Goal: Task Accomplishment & Management: Complete application form

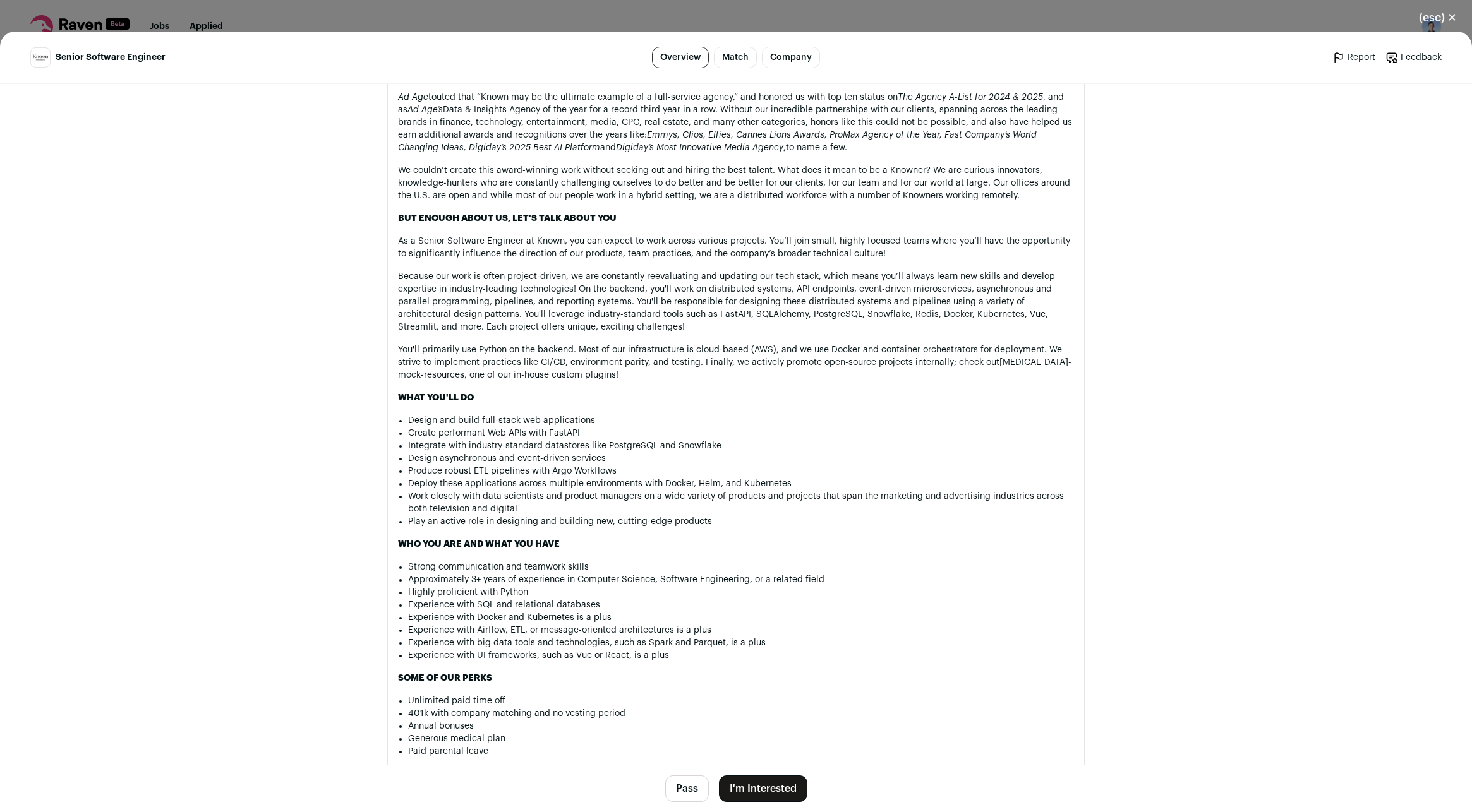
scroll to position [695, 0]
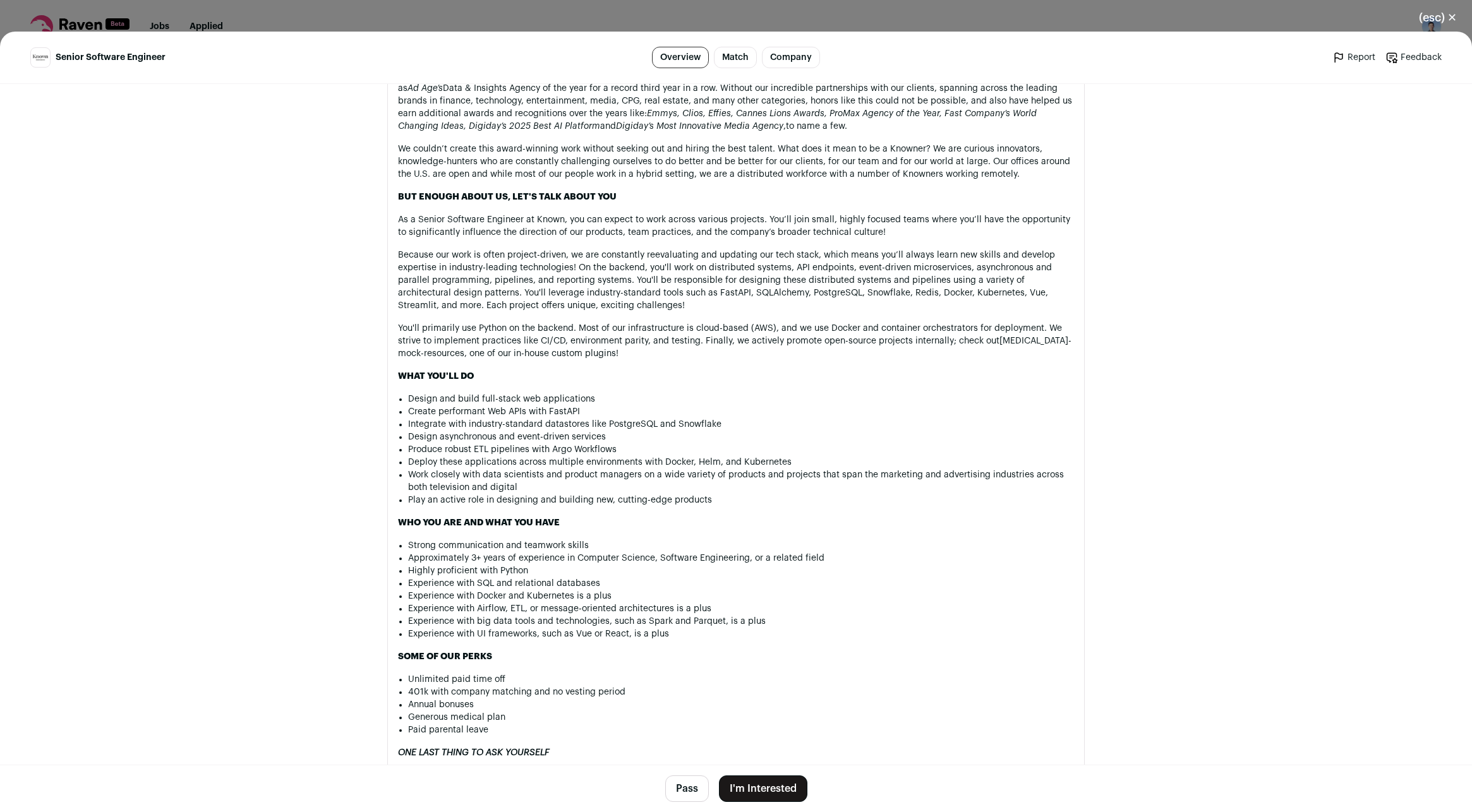
click at [771, 786] on button "I'm Interested" at bounding box center [763, 789] width 88 height 26
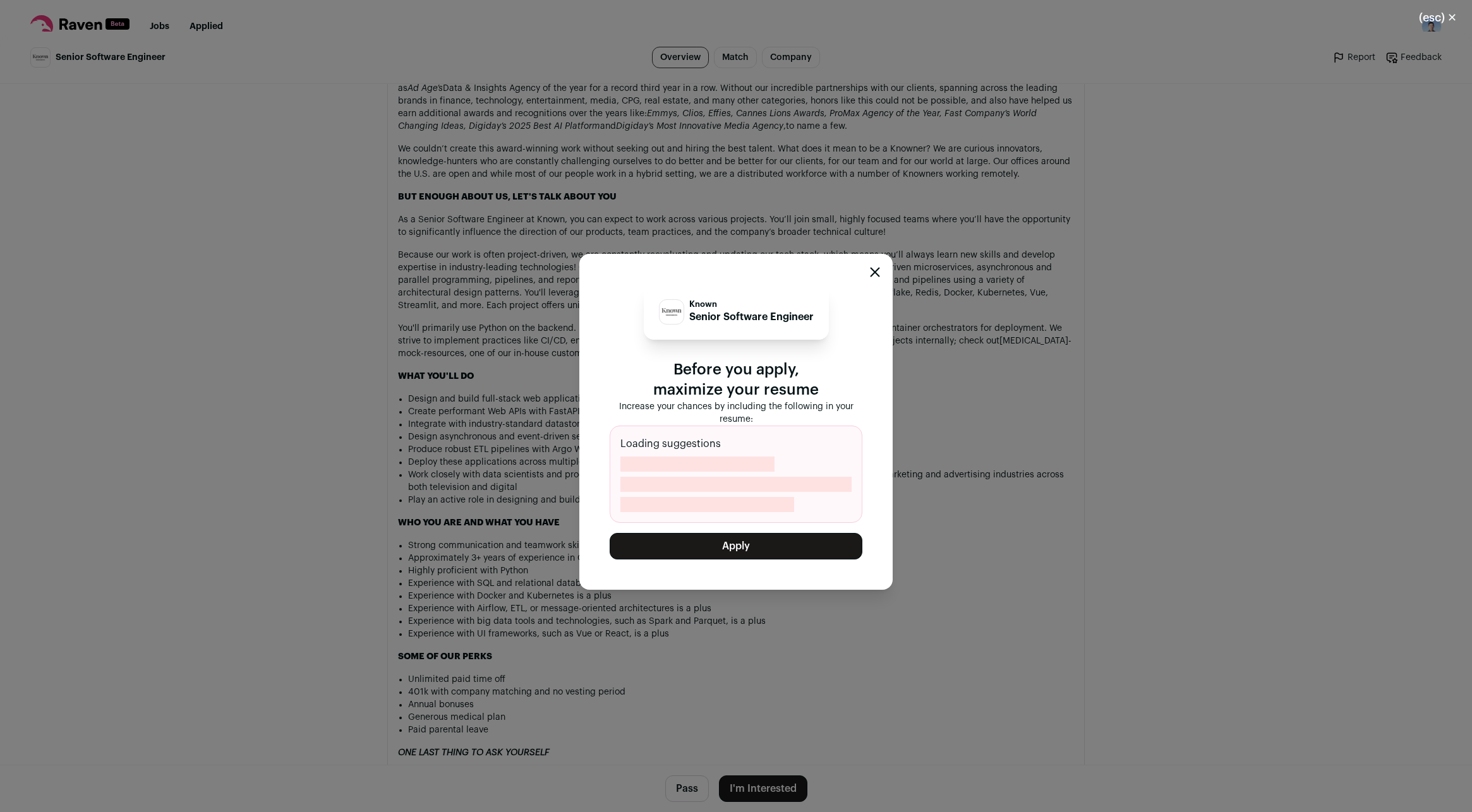
click at [732, 540] on button "Apply" at bounding box center [736, 546] width 253 height 26
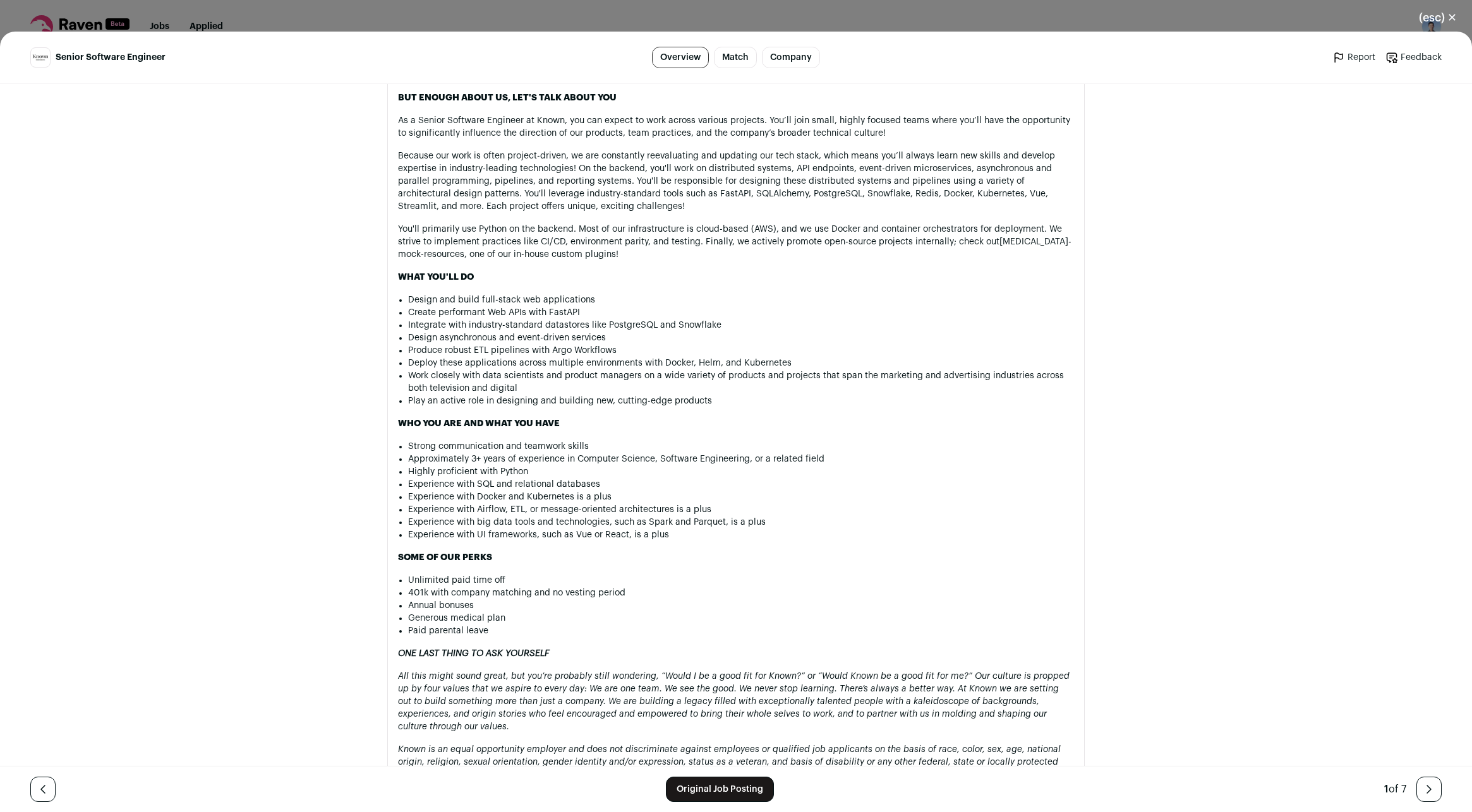
scroll to position [884, 0]
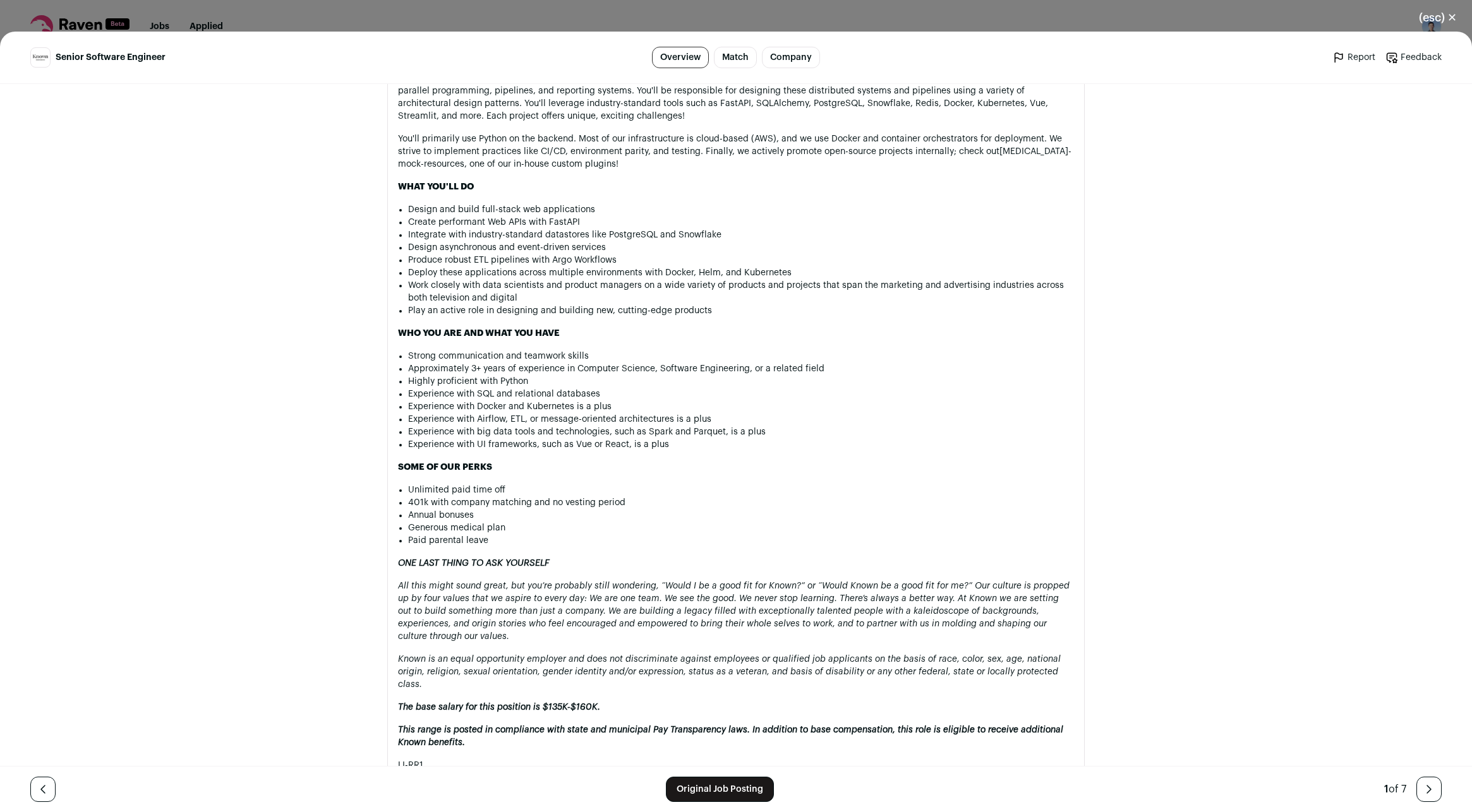
drag, startPoint x: 731, startPoint y: 22, endPoint x: 836, endPoint y: 46, distance: 107.7
click at [734, 21] on div "(esc) ✕ Senior Software Engineer Overview Match Company Report Feedback Report …" at bounding box center [736, 406] width 1472 height 812
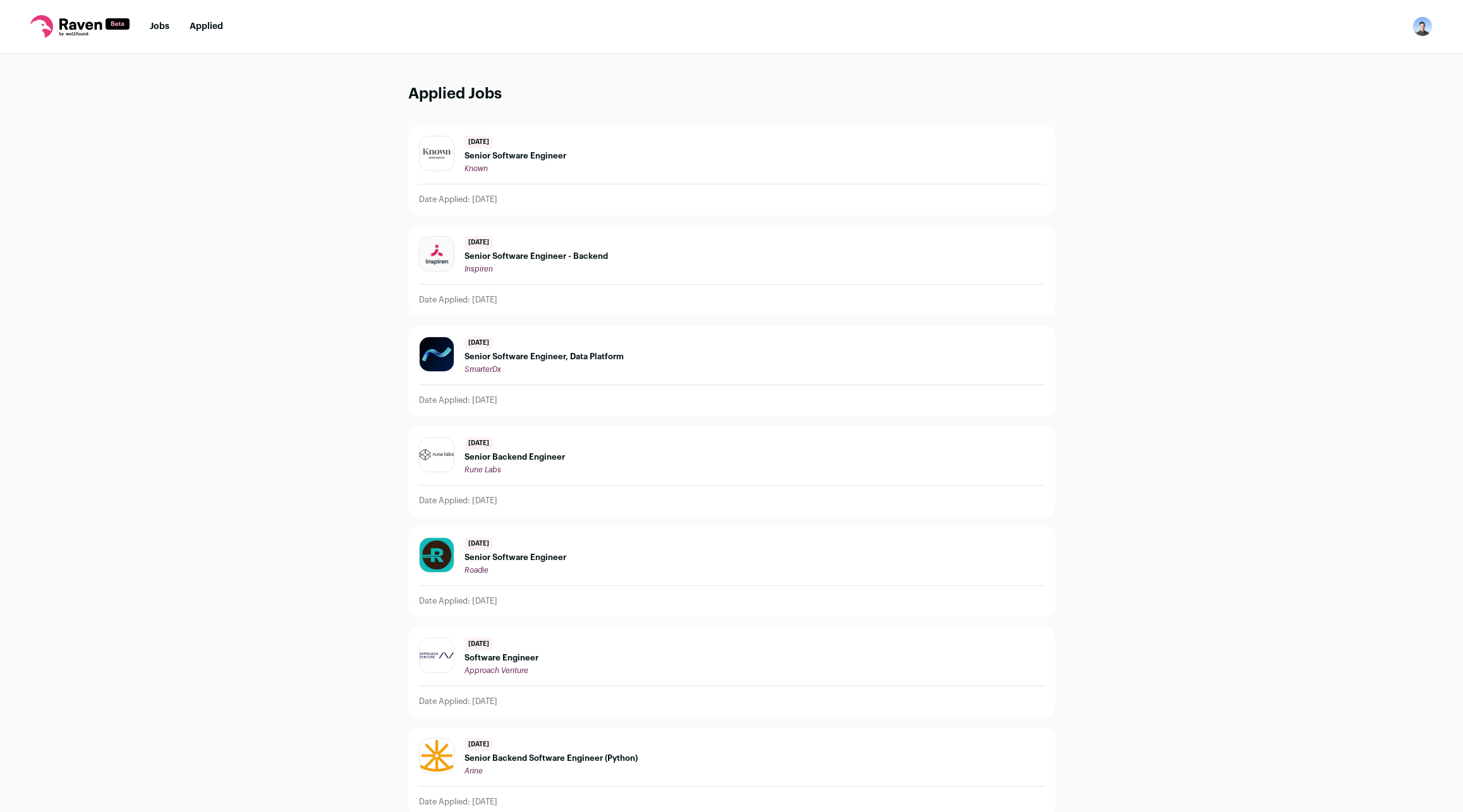
drag, startPoint x: 1416, startPoint y: 18, endPoint x: 1420, endPoint y: 27, distance: 9.8
click at [1417, 18] on img "Open dropdown" at bounding box center [1422, 26] width 20 height 20
click at [1339, 53] on link "Settings" at bounding box center [1362, 59] width 140 height 30
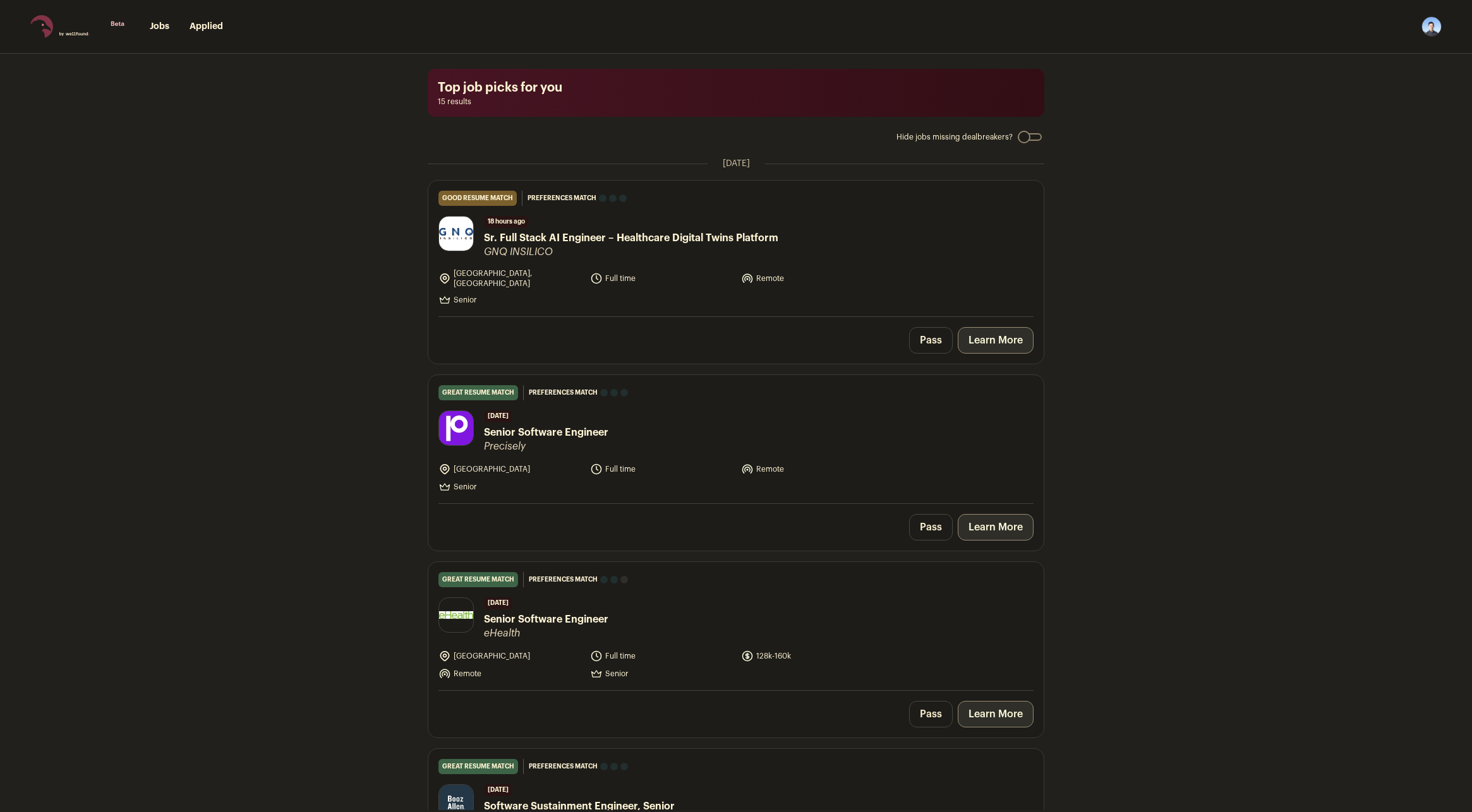
drag, startPoint x: 1105, startPoint y: 165, endPoint x: 1116, endPoint y: 168, distance: 11.4
click at [1105, 165] on div "Top job picks for you 15 results Hide jobs missing dealbreakers? [DATE] good re…" at bounding box center [736, 432] width 1472 height 757
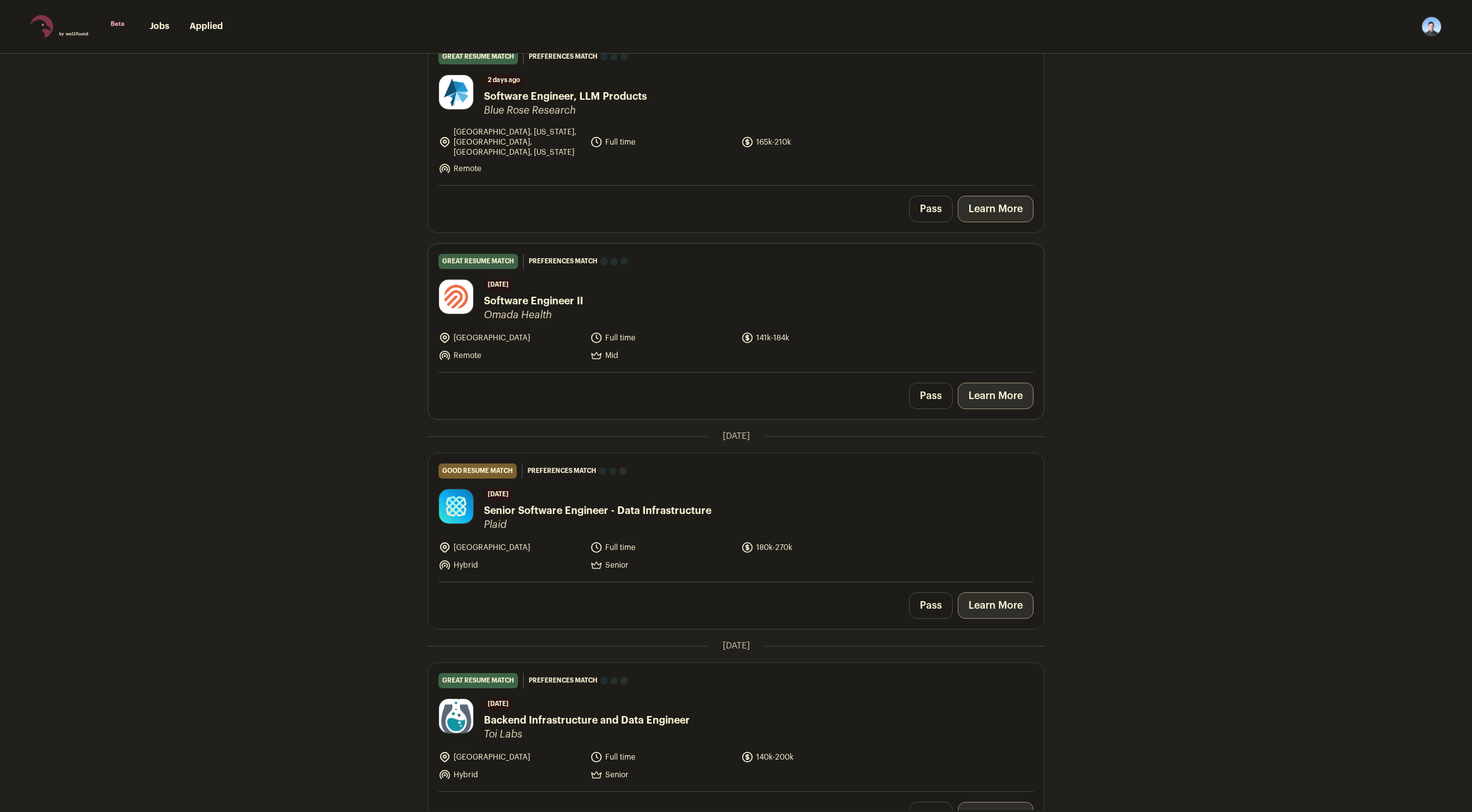
scroll to position [1326, 0]
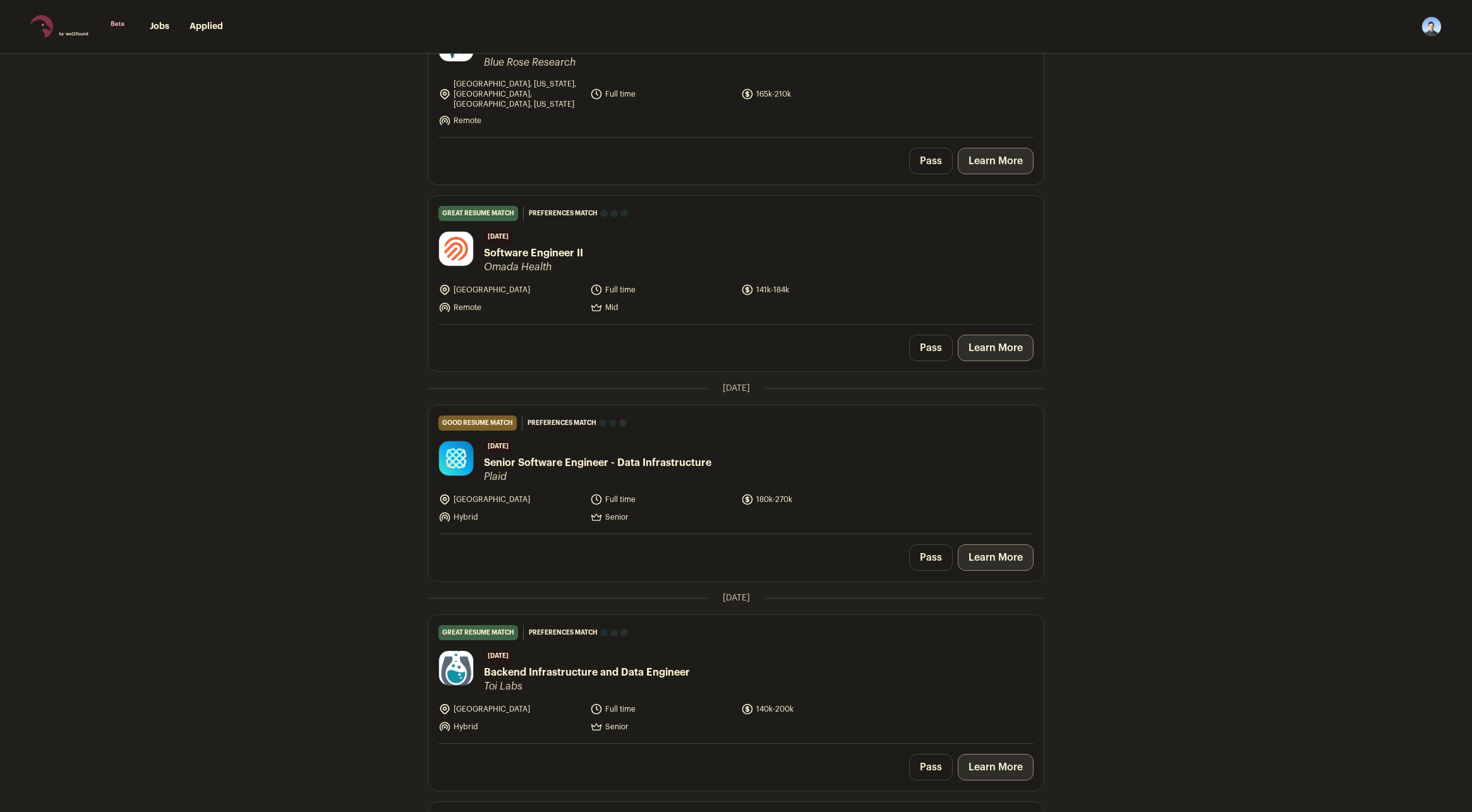
click at [31, 258] on div "Top job picks for you 15 results Hide jobs missing dealbreakers? [DATE] good re…" at bounding box center [736, 432] width 1472 height 757
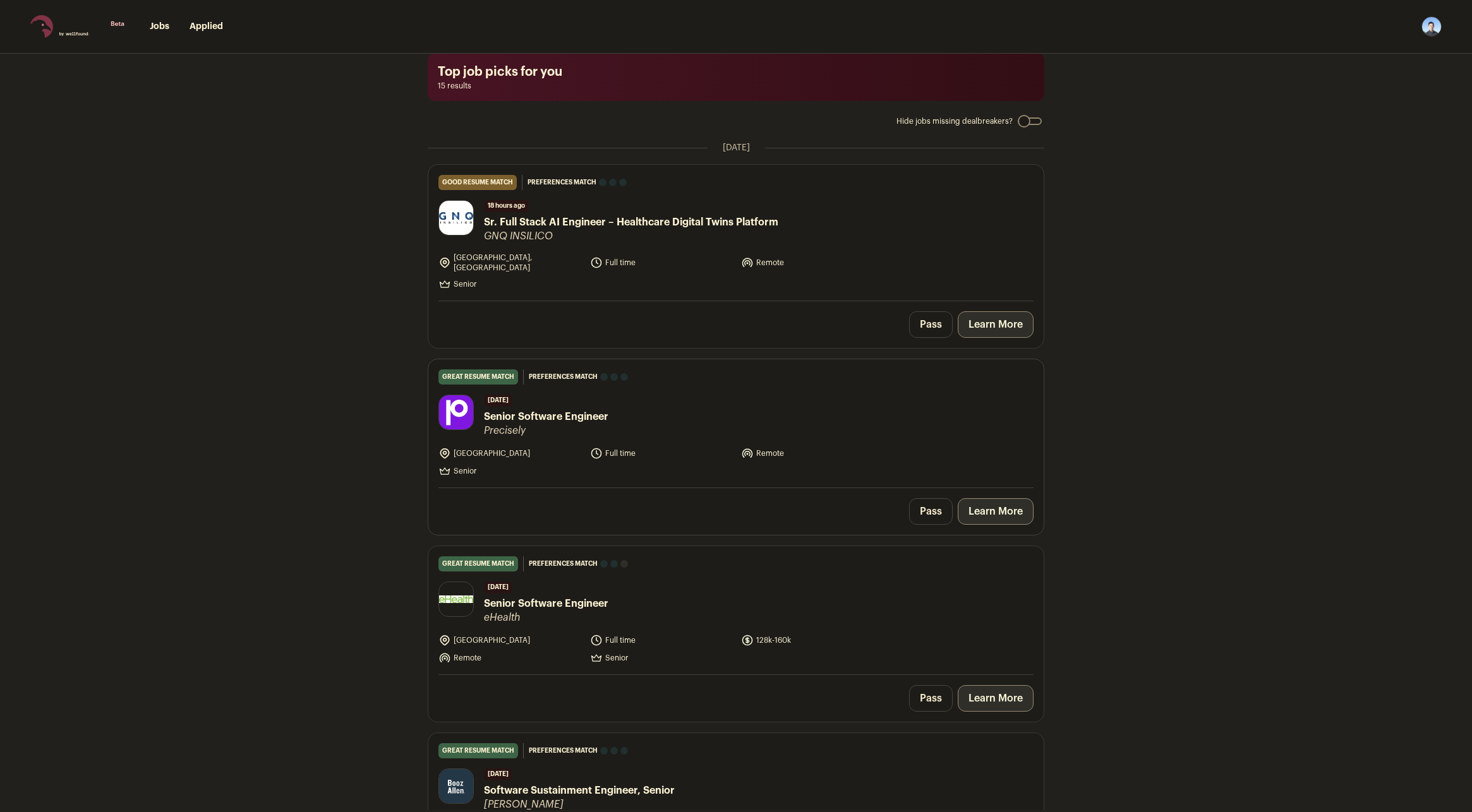
scroll to position [0, 0]
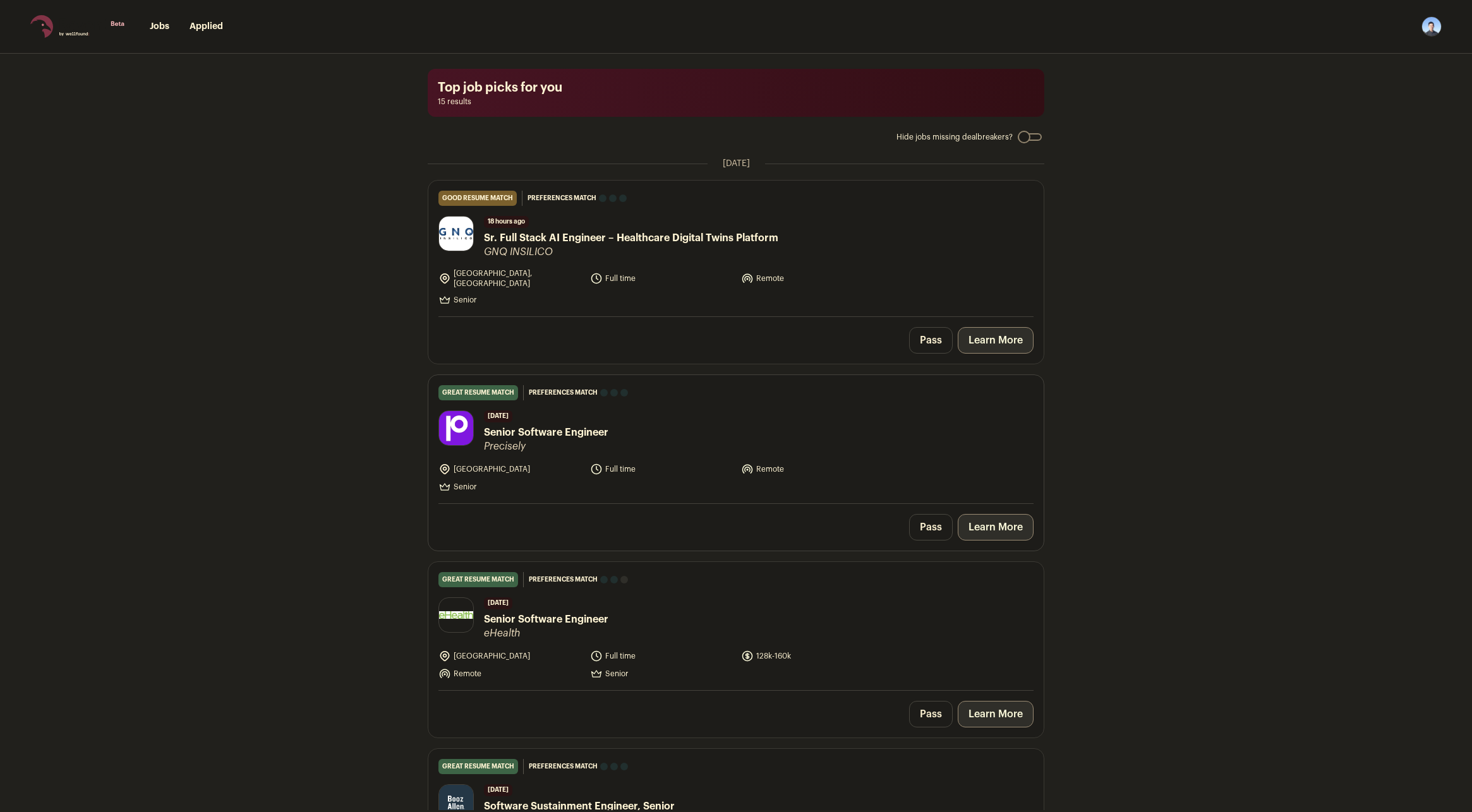
click at [982, 525] on link "Learn More" at bounding box center [996, 527] width 75 height 26
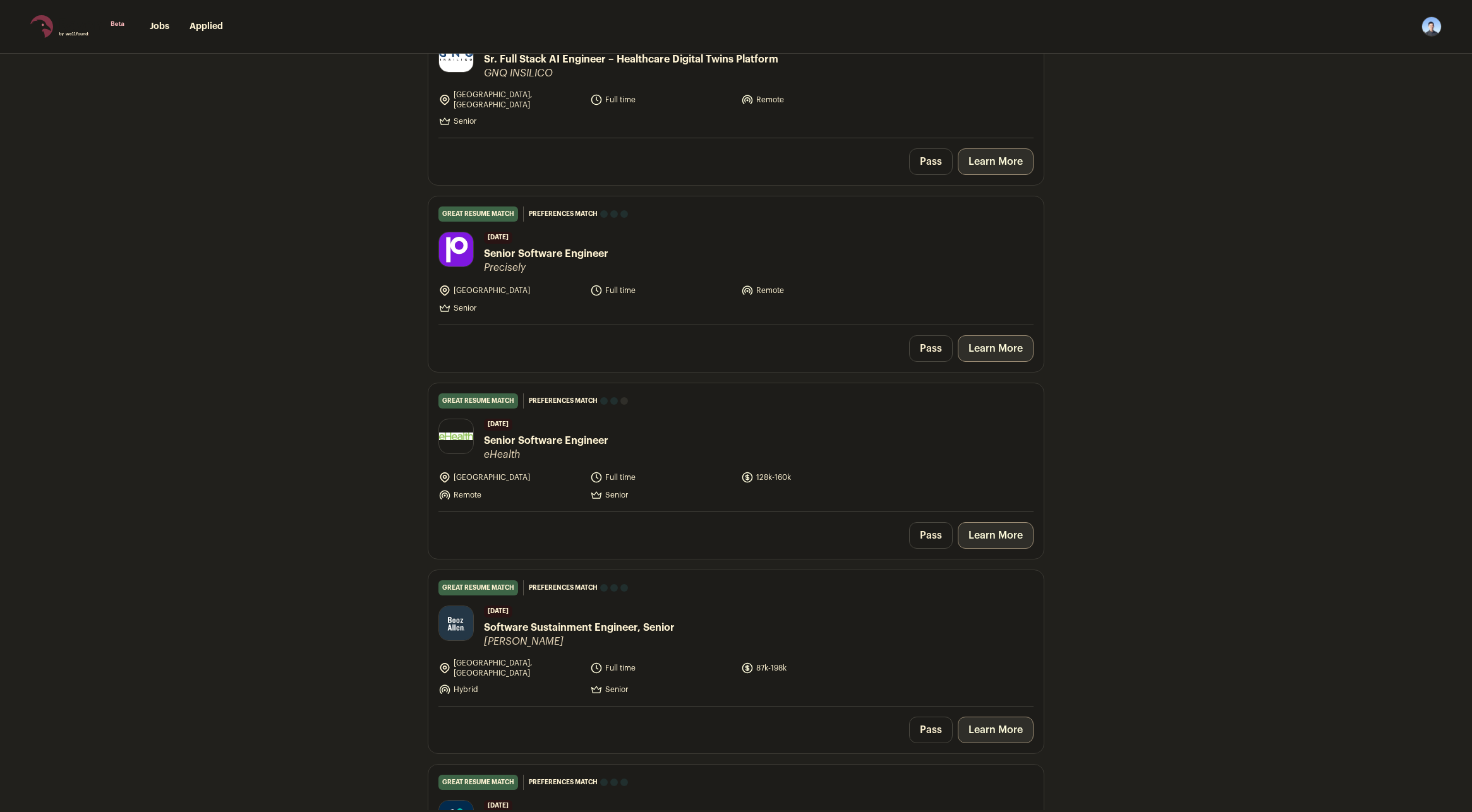
scroll to position [189, 0]
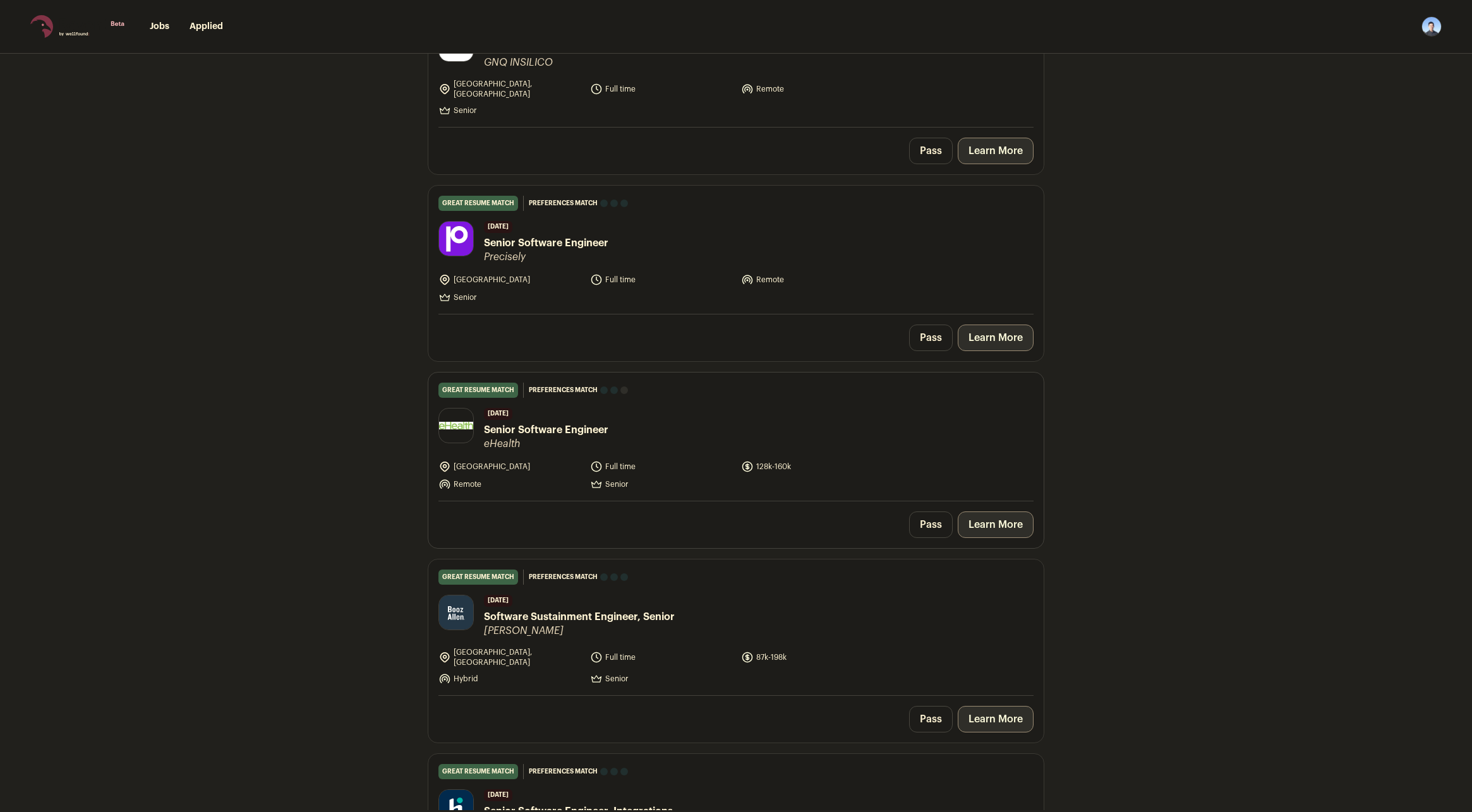
click at [988, 522] on link "Learn More" at bounding box center [996, 525] width 75 height 26
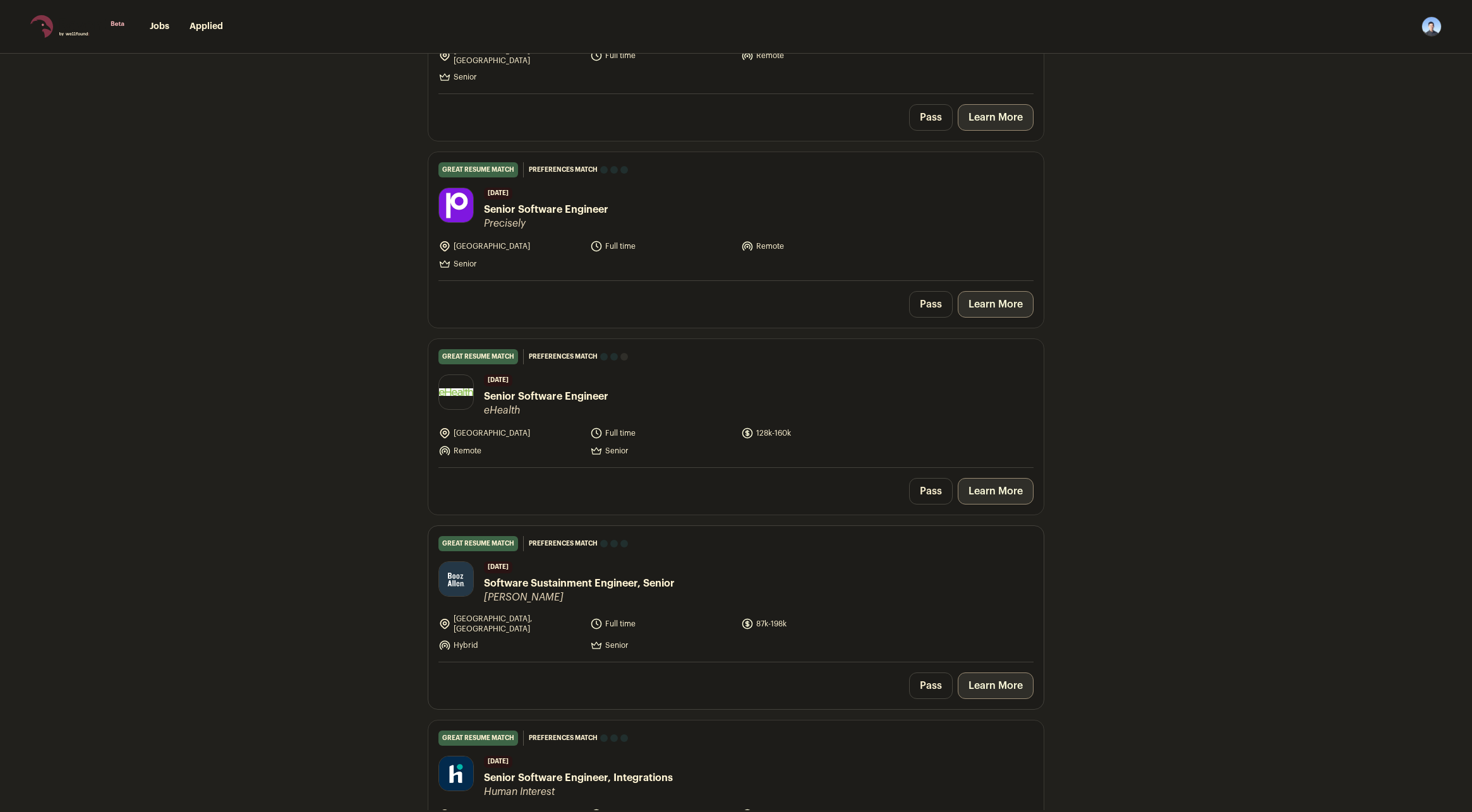
scroll to position [379, 0]
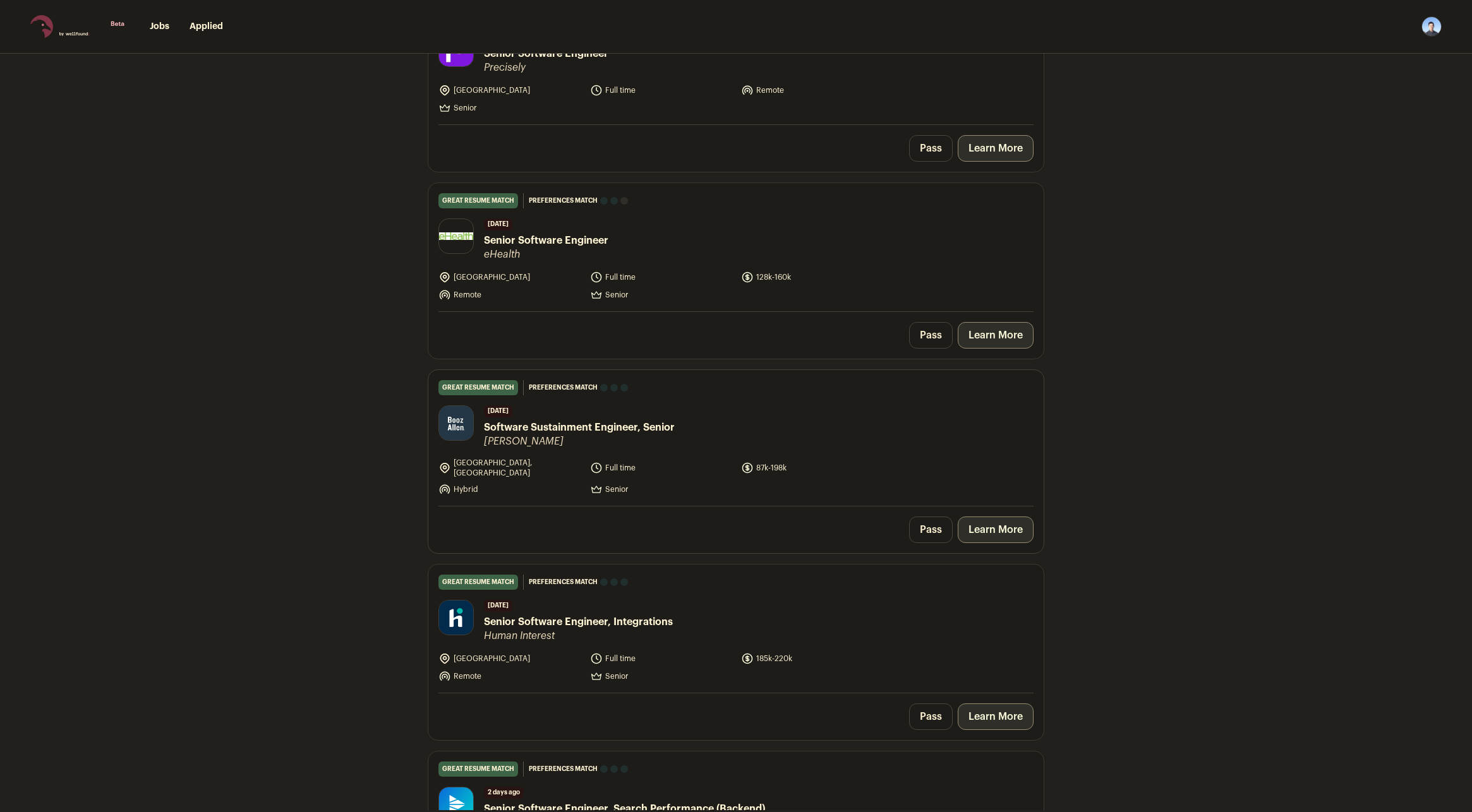
click at [991, 518] on link "Learn More" at bounding box center [996, 530] width 75 height 26
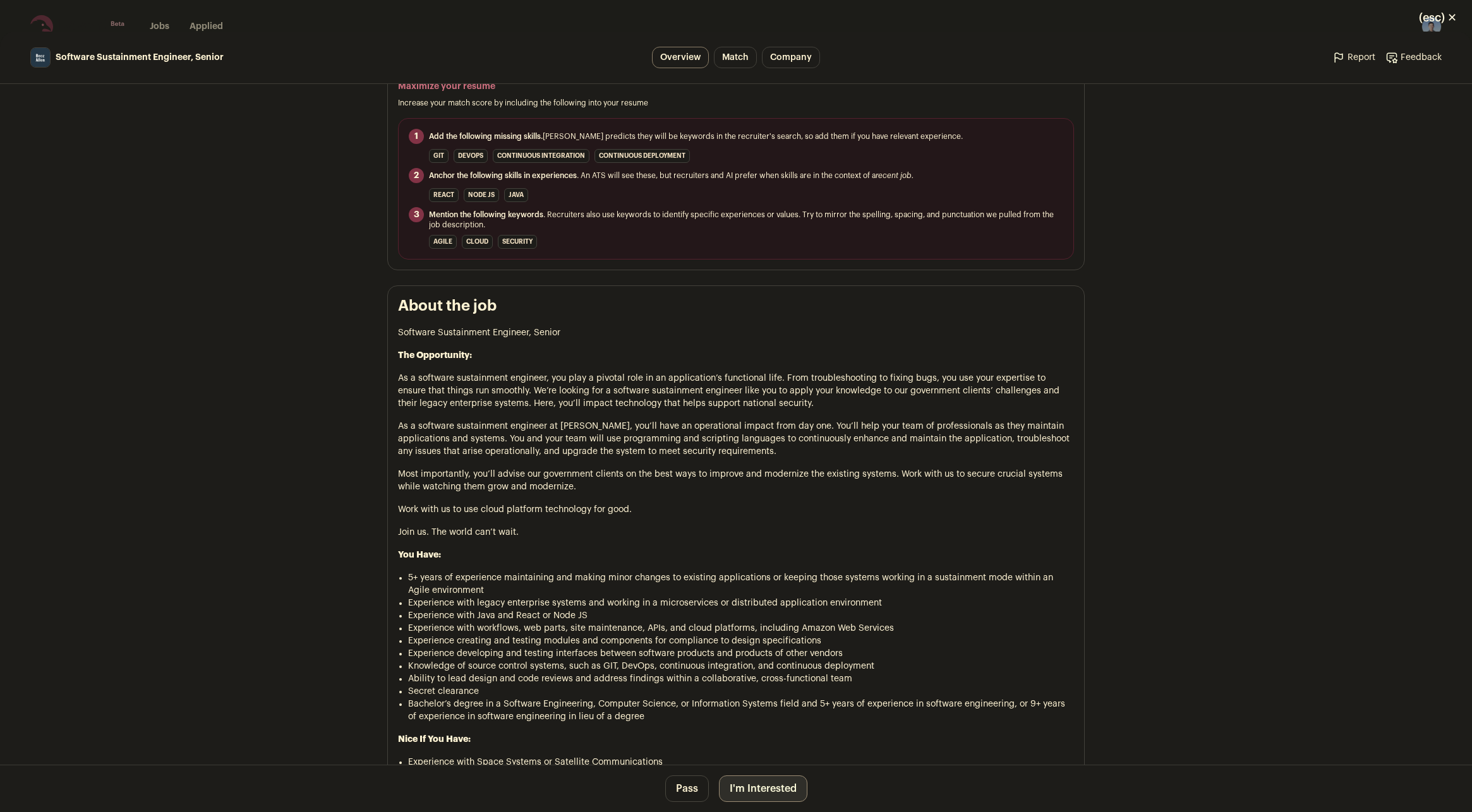
scroll to position [631, 0]
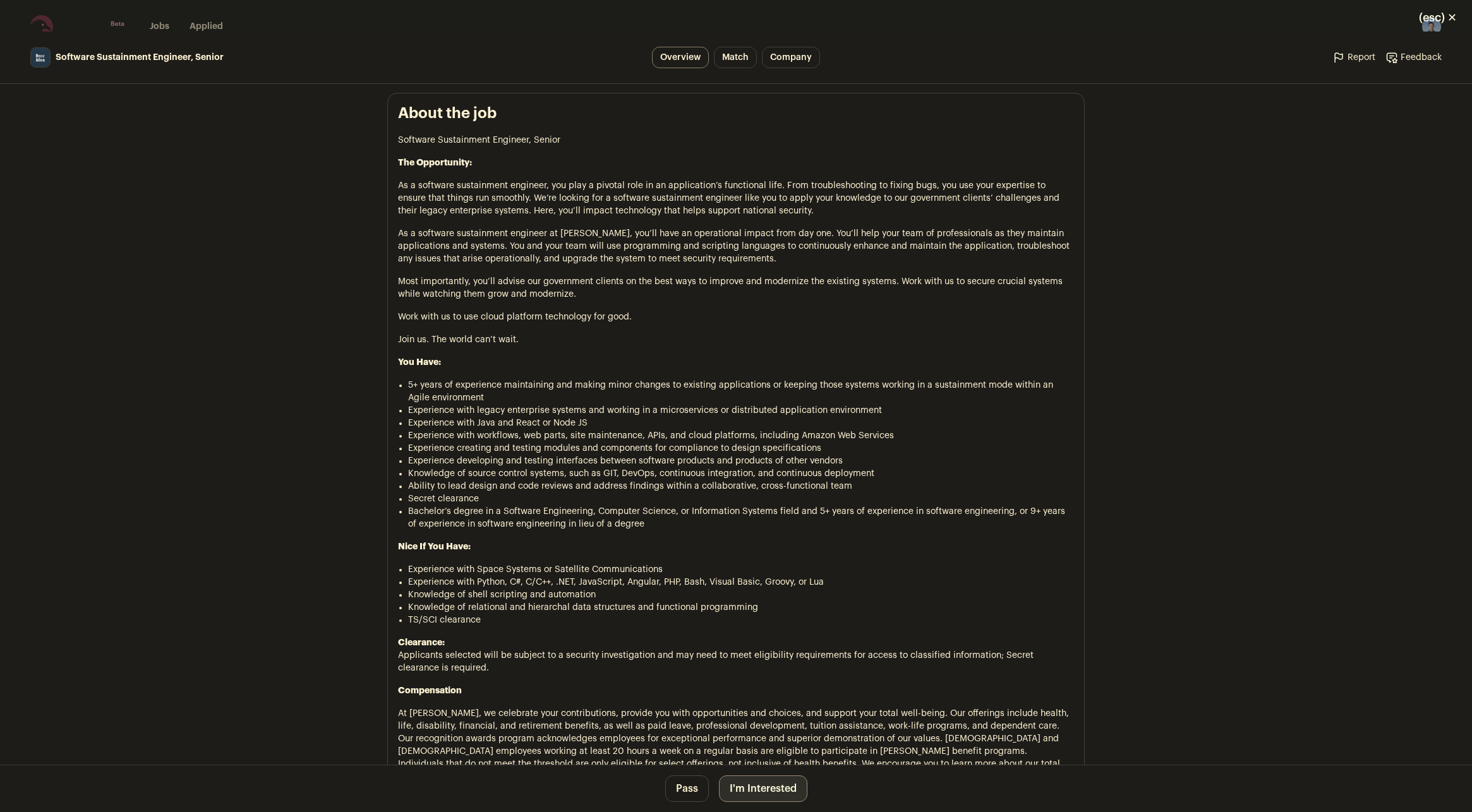
click at [25, 299] on main "Software Sustainment Engineer, Senior Overview Match Company Report Feedback Re…" at bounding box center [736, 421] width 1472 height 781
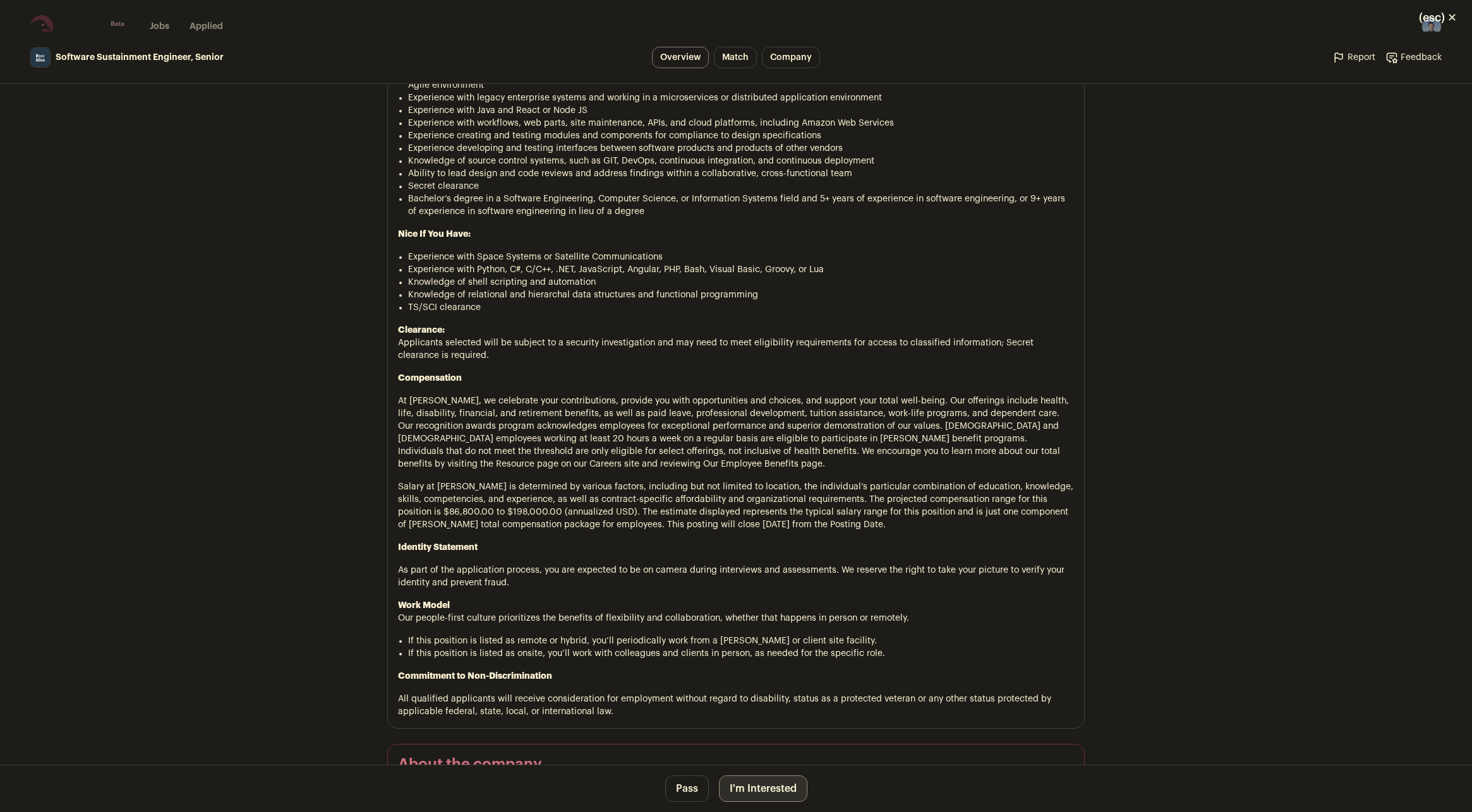
scroll to position [948, 0]
click at [773, 789] on button "I'm Interested" at bounding box center [763, 789] width 88 height 26
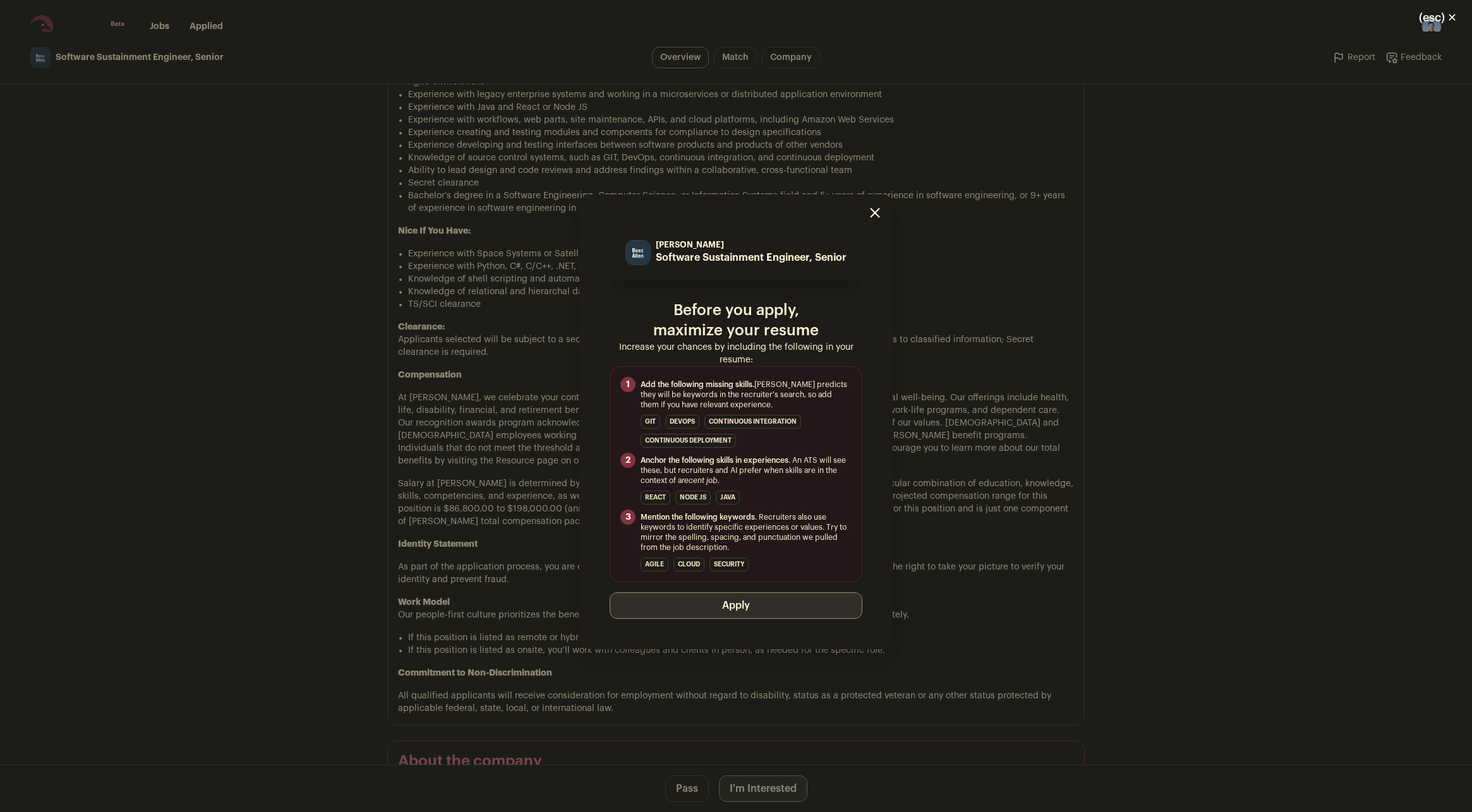
click at [777, 608] on button "Apply" at bounding box center [736, 606] width 253 height 26
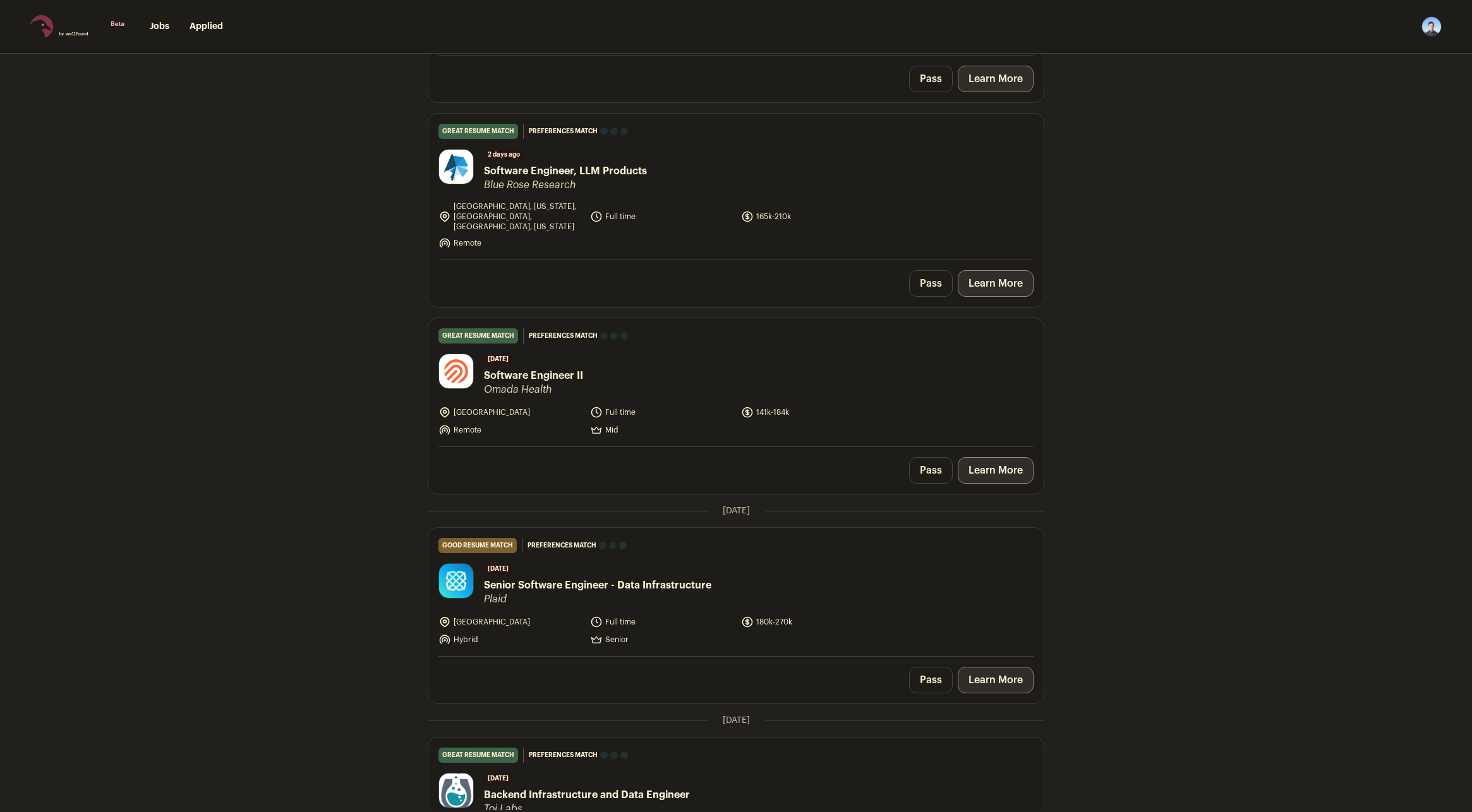
scroll to position [1011, 0]
click at [978, 458] on link "Learn More" at bounding box center [996, 469] width 75 height 26
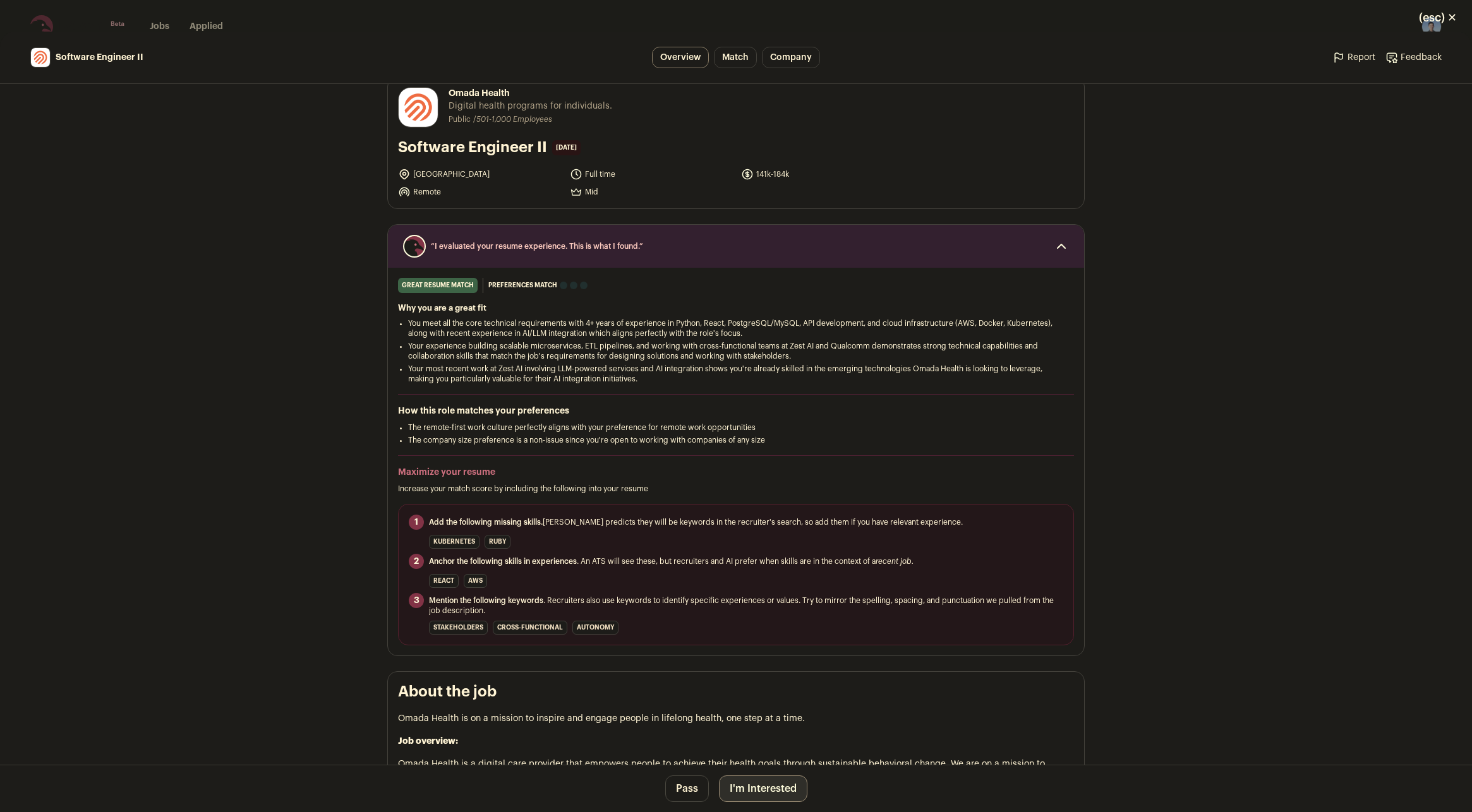
scroll to position [63, 0]
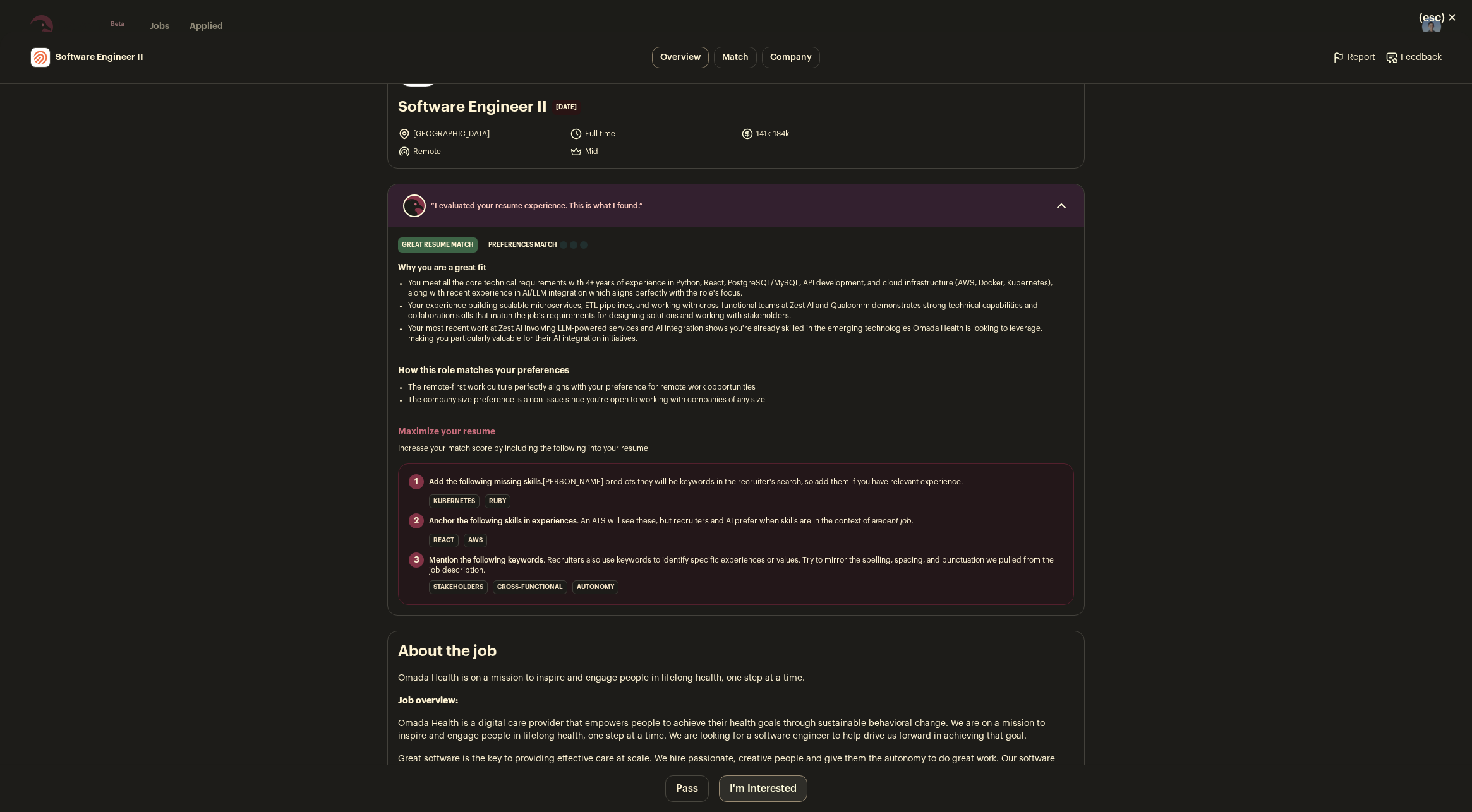
click at [762, 788] on button "I'm Interested" at bounding box center [763, 789] width 88 height 26
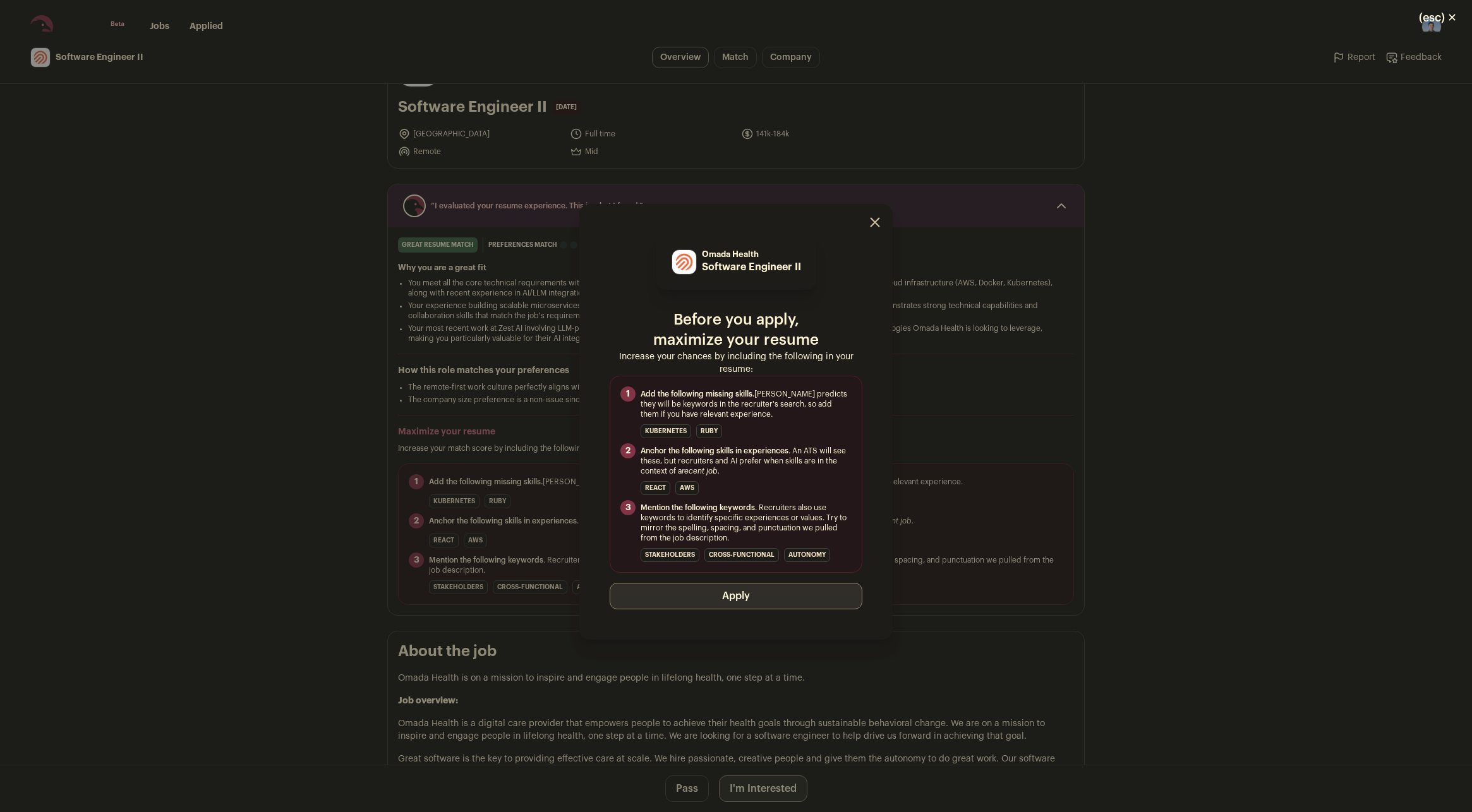
click at [872, 218] on icon "Close modal" at bounding box center [876, 222] width 8 height 8
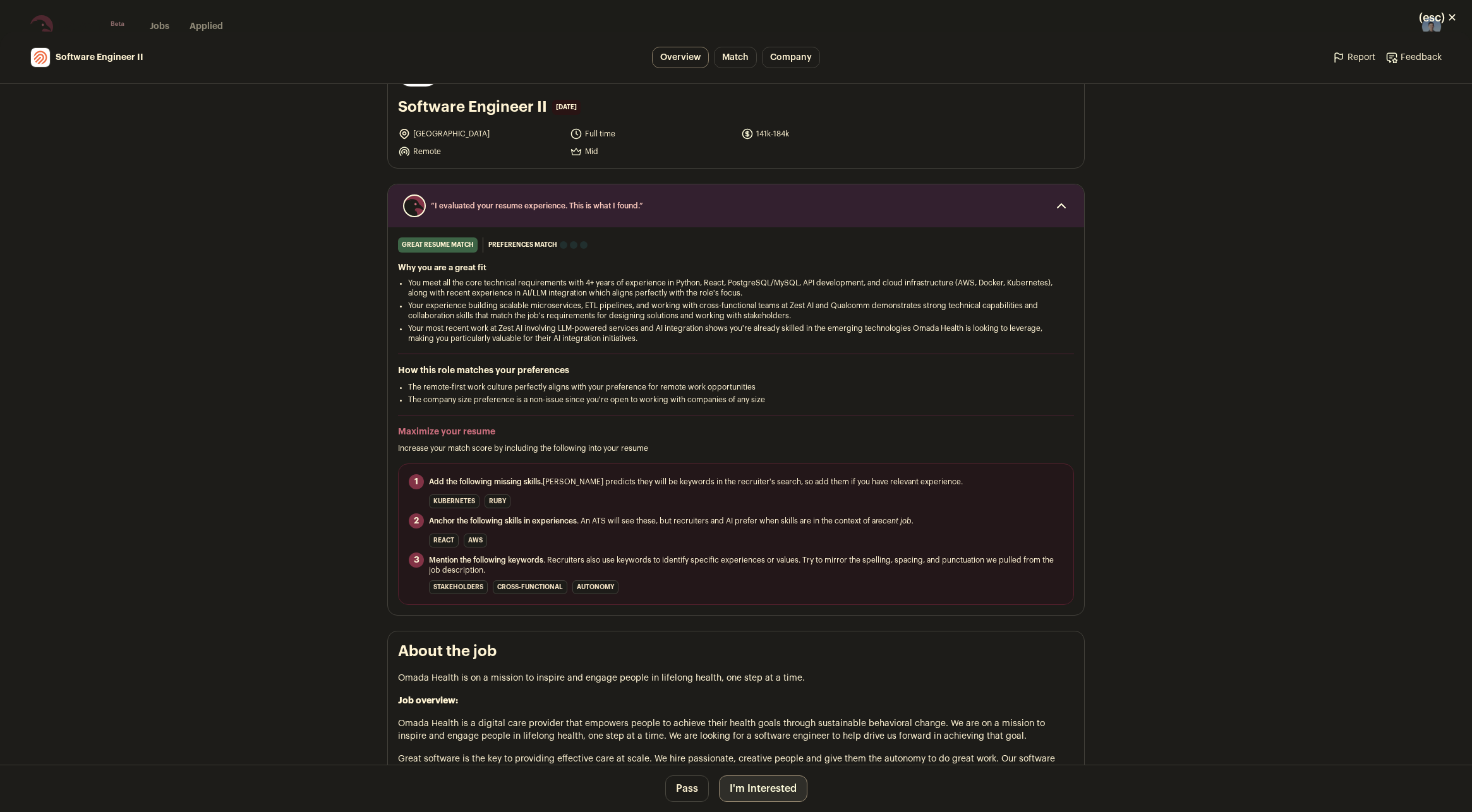
click at [1451, 20] on button "(esc) ✕" at bounding box center [1437, 18] width 68 height 28
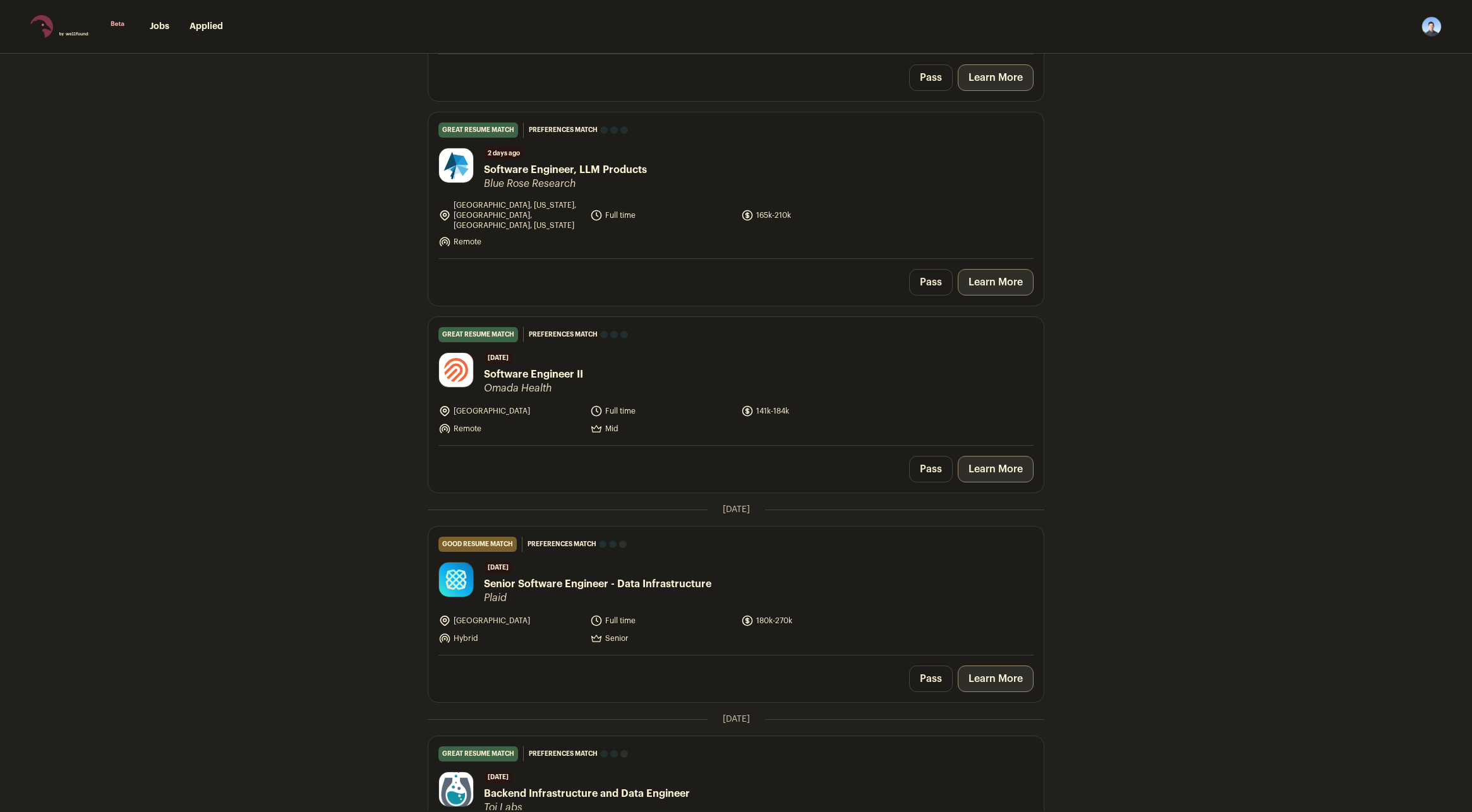
click at [1435, 26] on img "Open dropdown" at bounding box center [1431, 26] width 20 height 20
click at [1361, 60] on link "Settings" at bounding box center [1372, 59] width 140 height 30
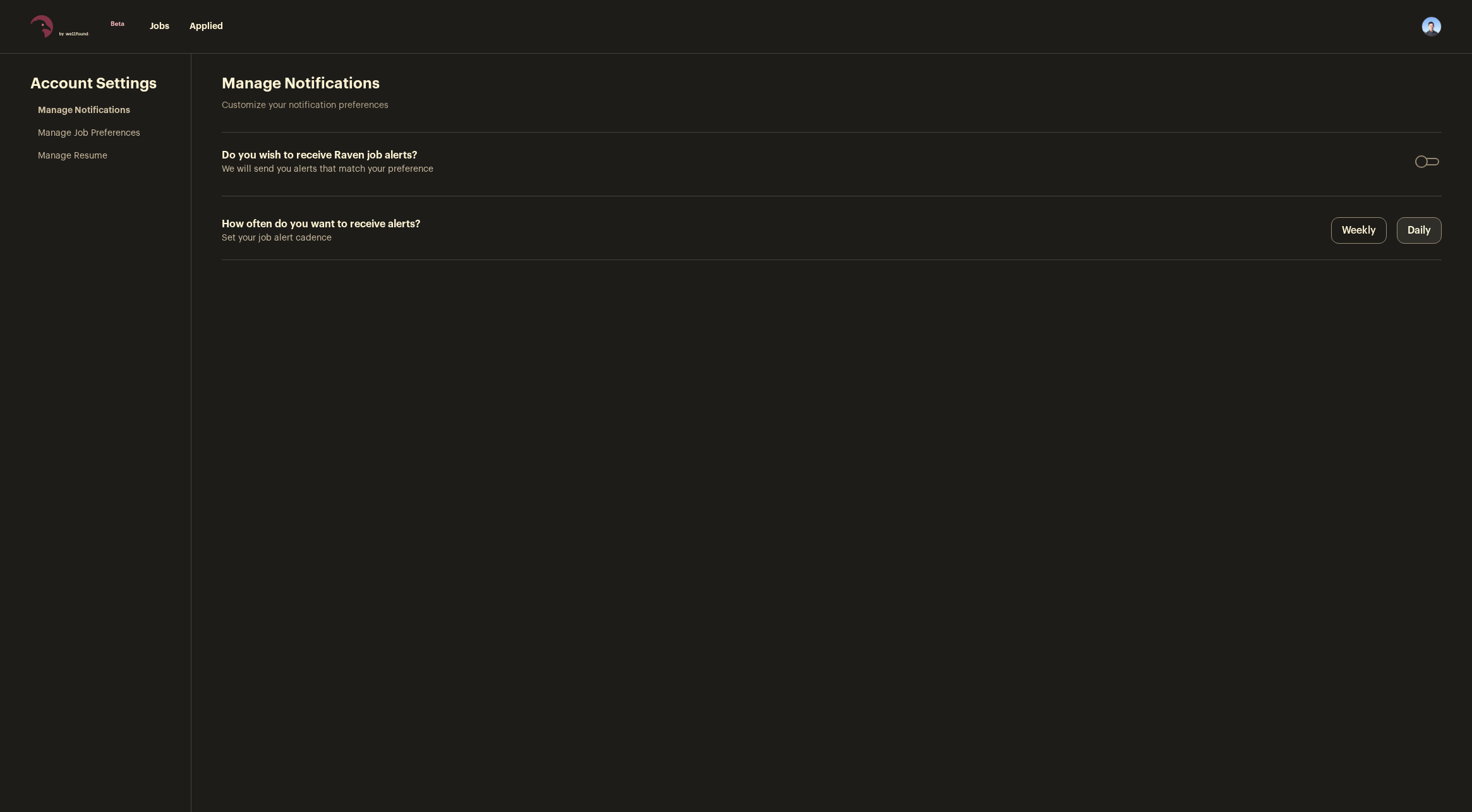
click at [79, 152] on link "Manage Resume" at bounding box center [72, 156] width 70 height 9
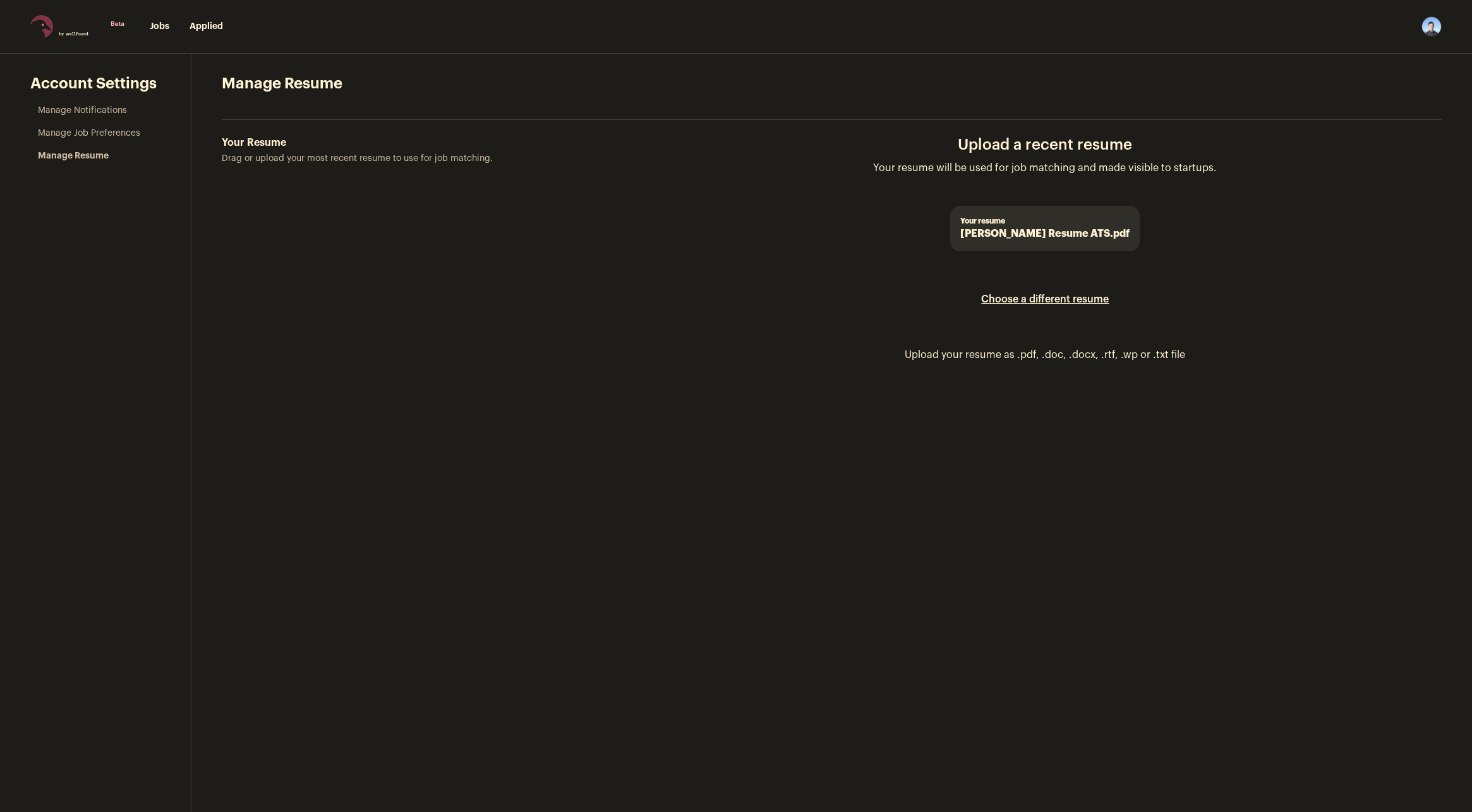
click at [1076, 296] on label "Choose a different resume" at bounding box center [1045, 299] width 128 height 35
click at [0, 0] on input "Your Resume Drag or upload your most recent resume to use for job matching." at bounding box center [0, 0] width 0 height 0
click at [298, 151] on label "Your Resume Drag or upload your most recent resume to use for job matching." at bounding box center [425, 258] width 407 height 248
click at [0, 0] on input "Your Resume Drag or upload your most recent resume to use for job matching." at bounding box center [0, 0] width 0 height 0
click at [152, 22] on link "Jobs" at bounding box center [160, 26] width 19 height 9
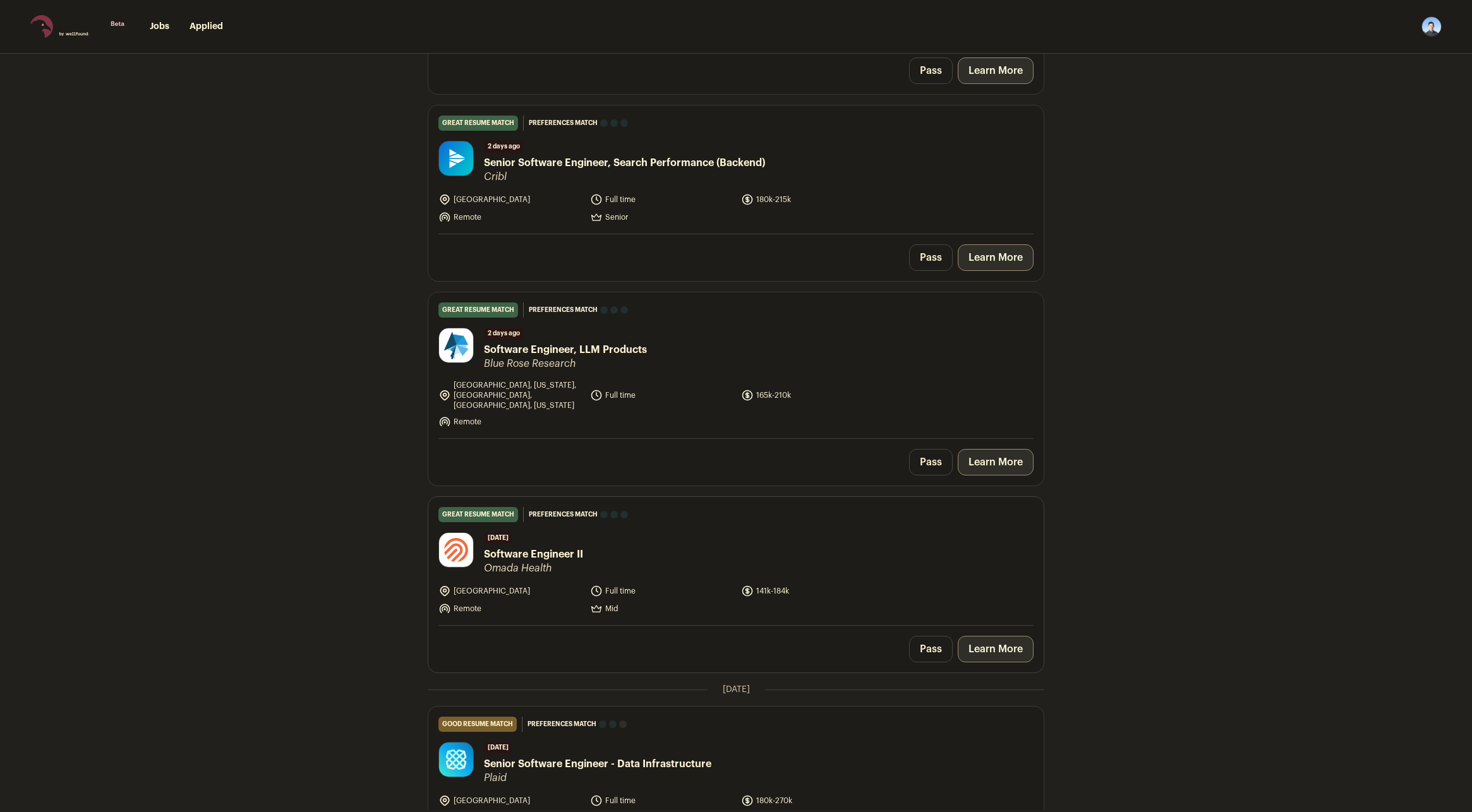
scroll to position [884, 0]
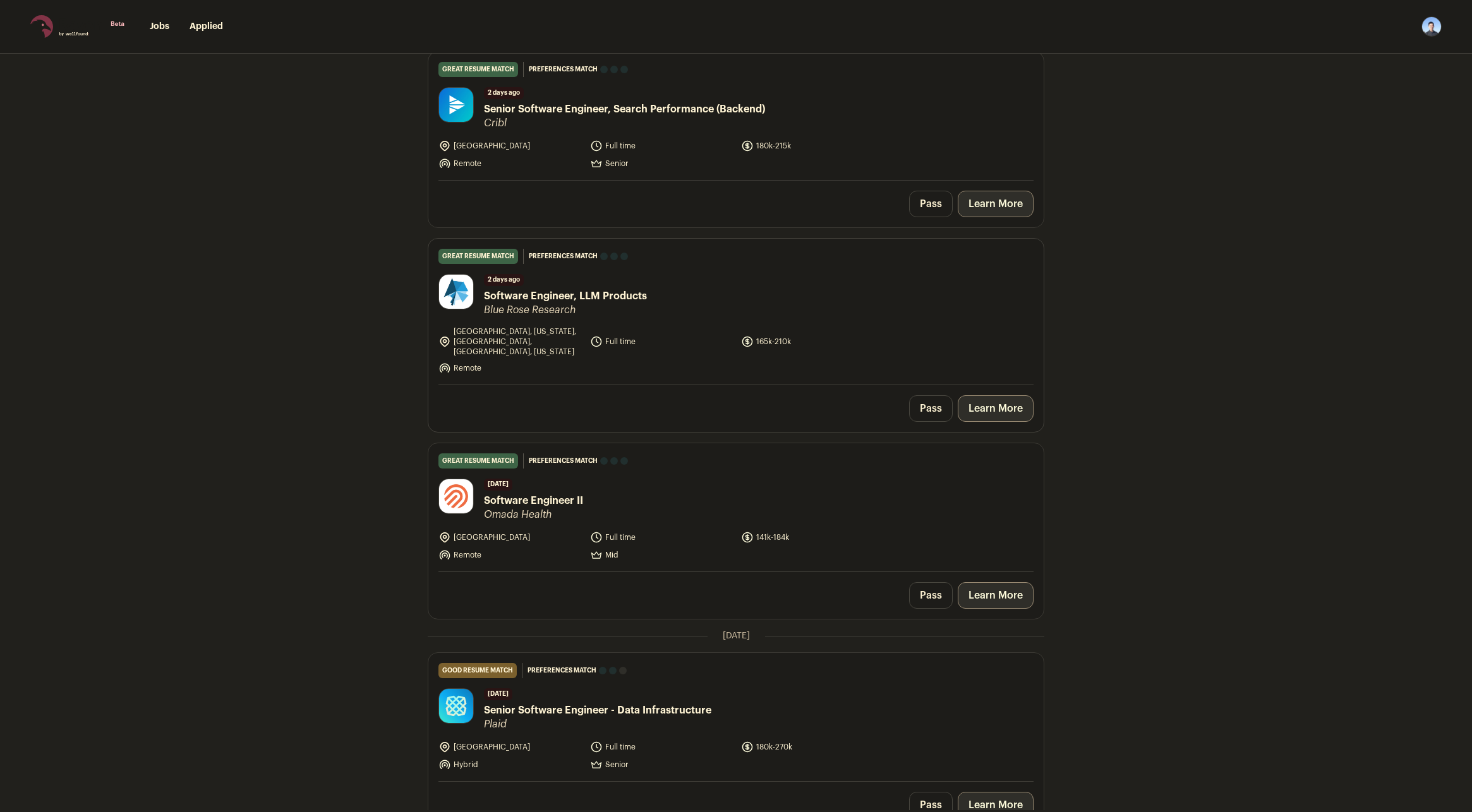
click at [998, 396] on link "Learn More" at bounding box center [996, 408] width 75 height 26
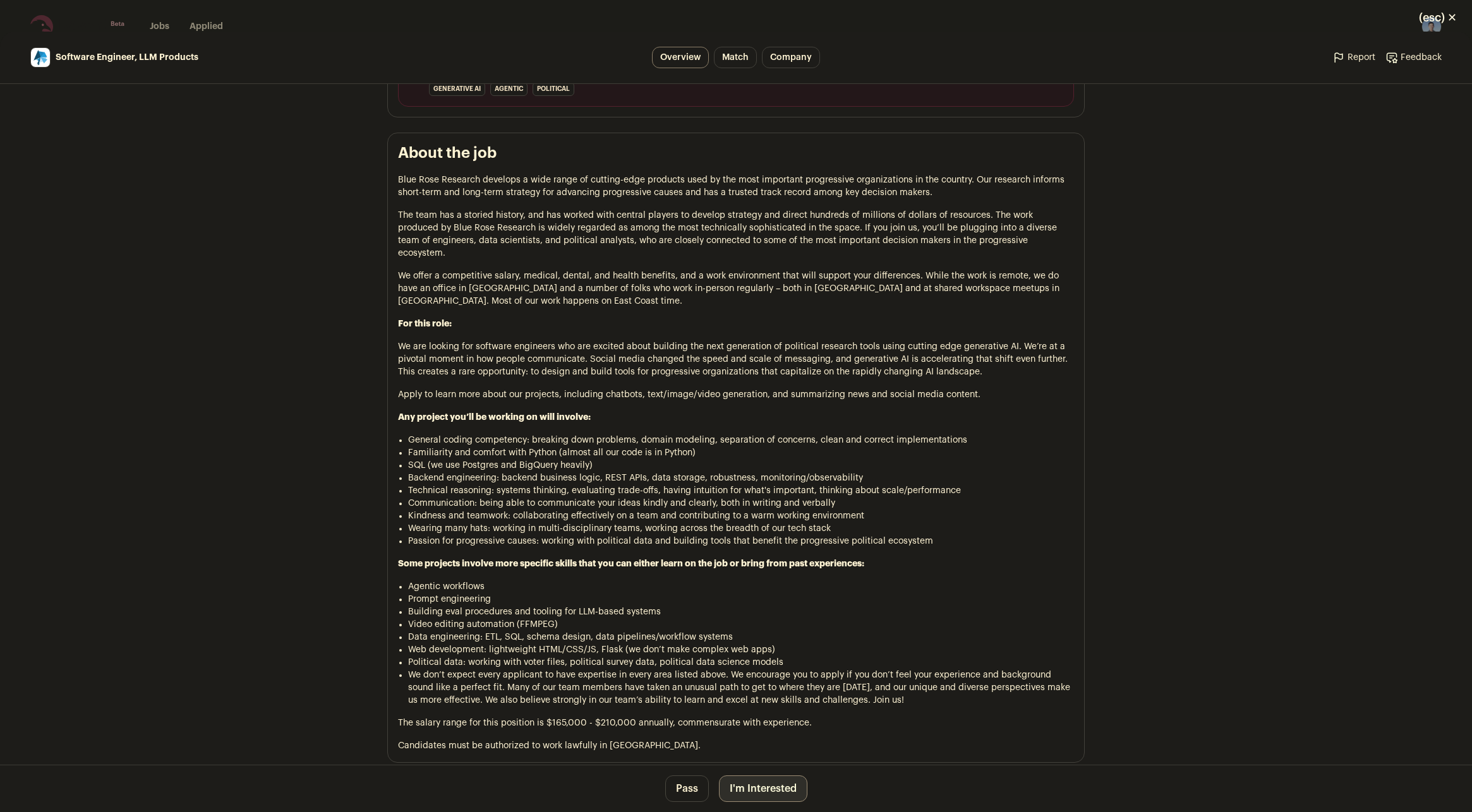
scroll to position [569, 0]
click at [772, 782] on button "I'm Interested" at bounding box center [763, 789] width 88 height 26
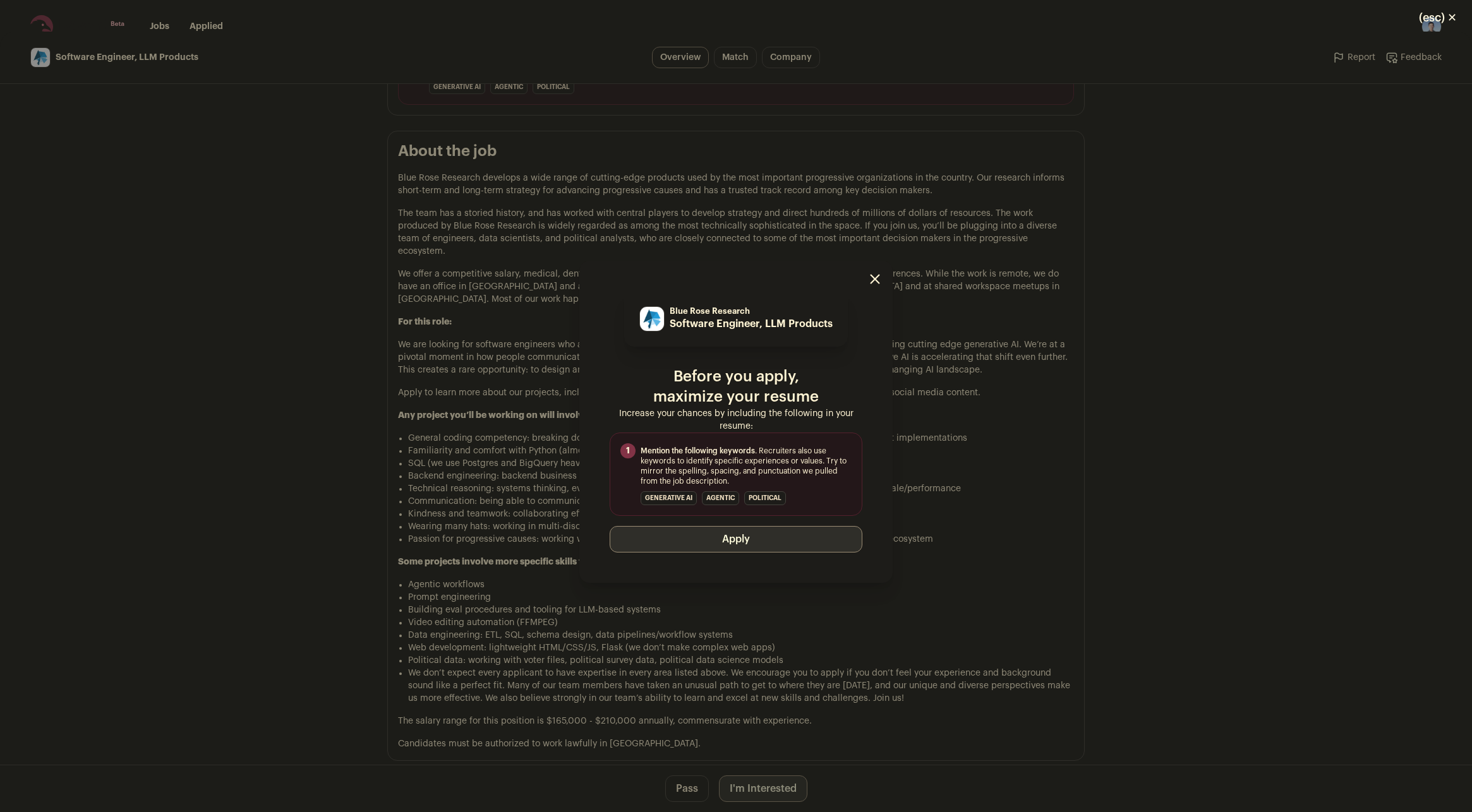
click at [714, 542] on button "Apply" at bounding box center [736, 539] width 253 height 26
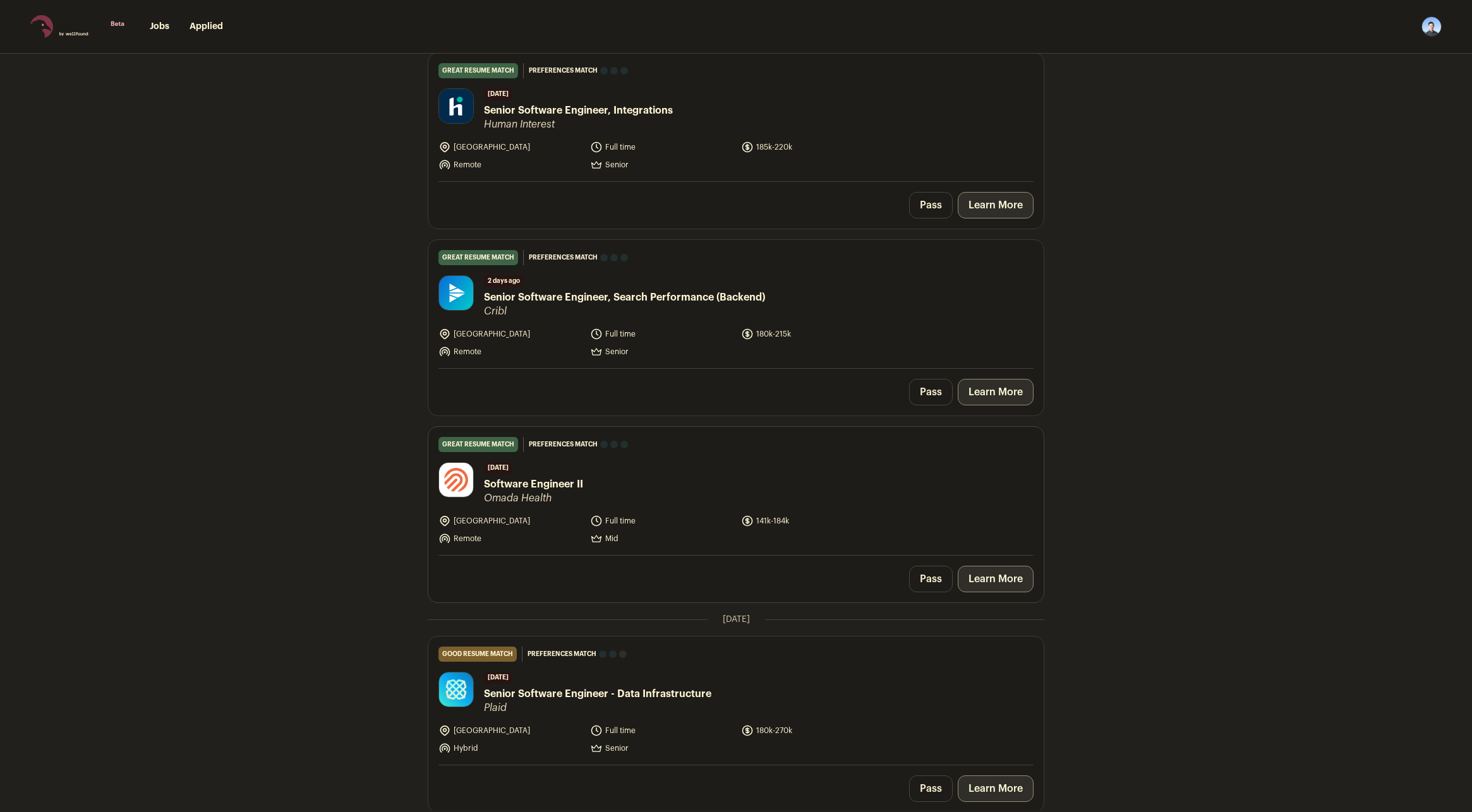
scroll to position [695, 0]
click at [991, 576] on link "Learn More" at bounding box center [996, 580] width 75 height 26
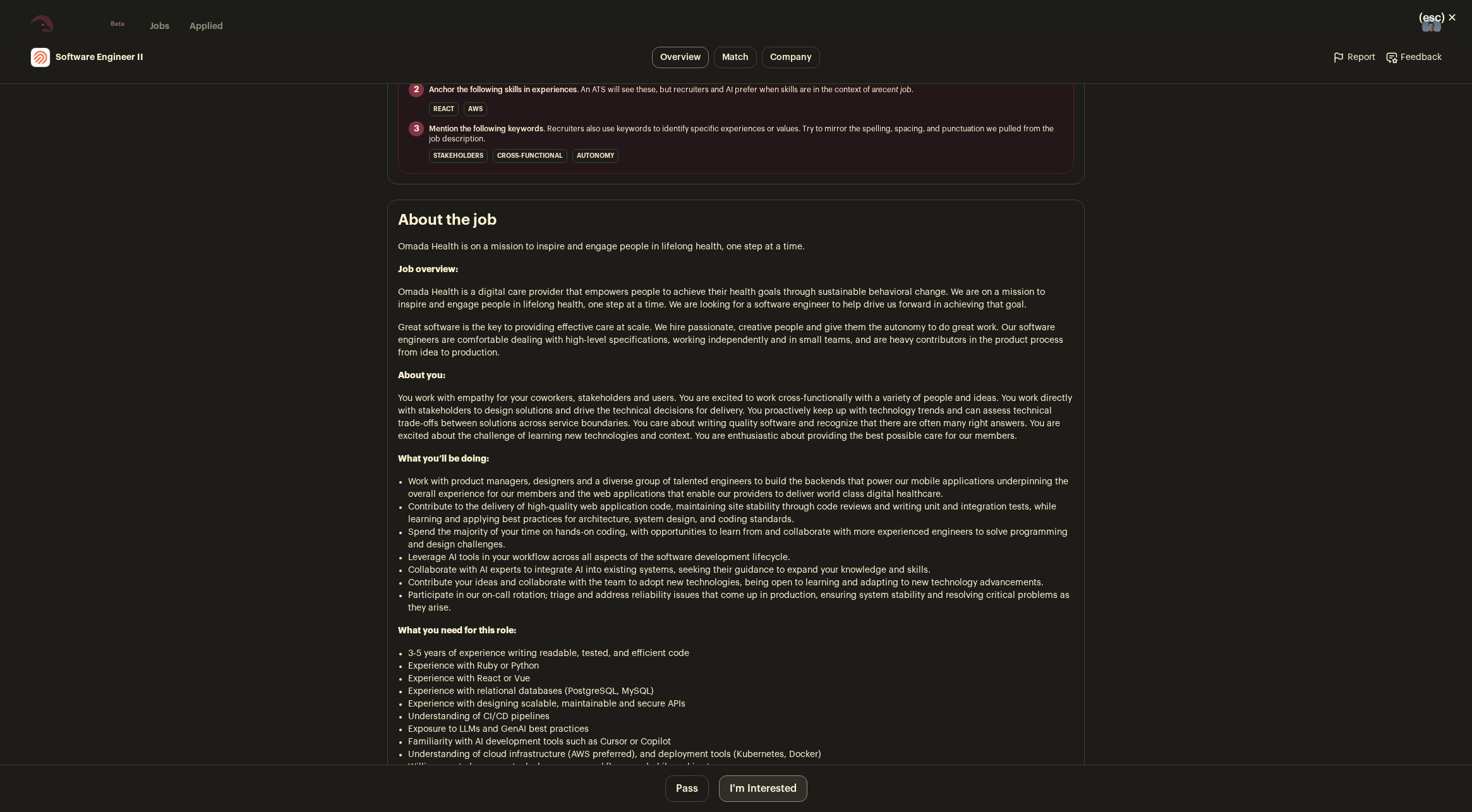
scroll to position [631, 0]
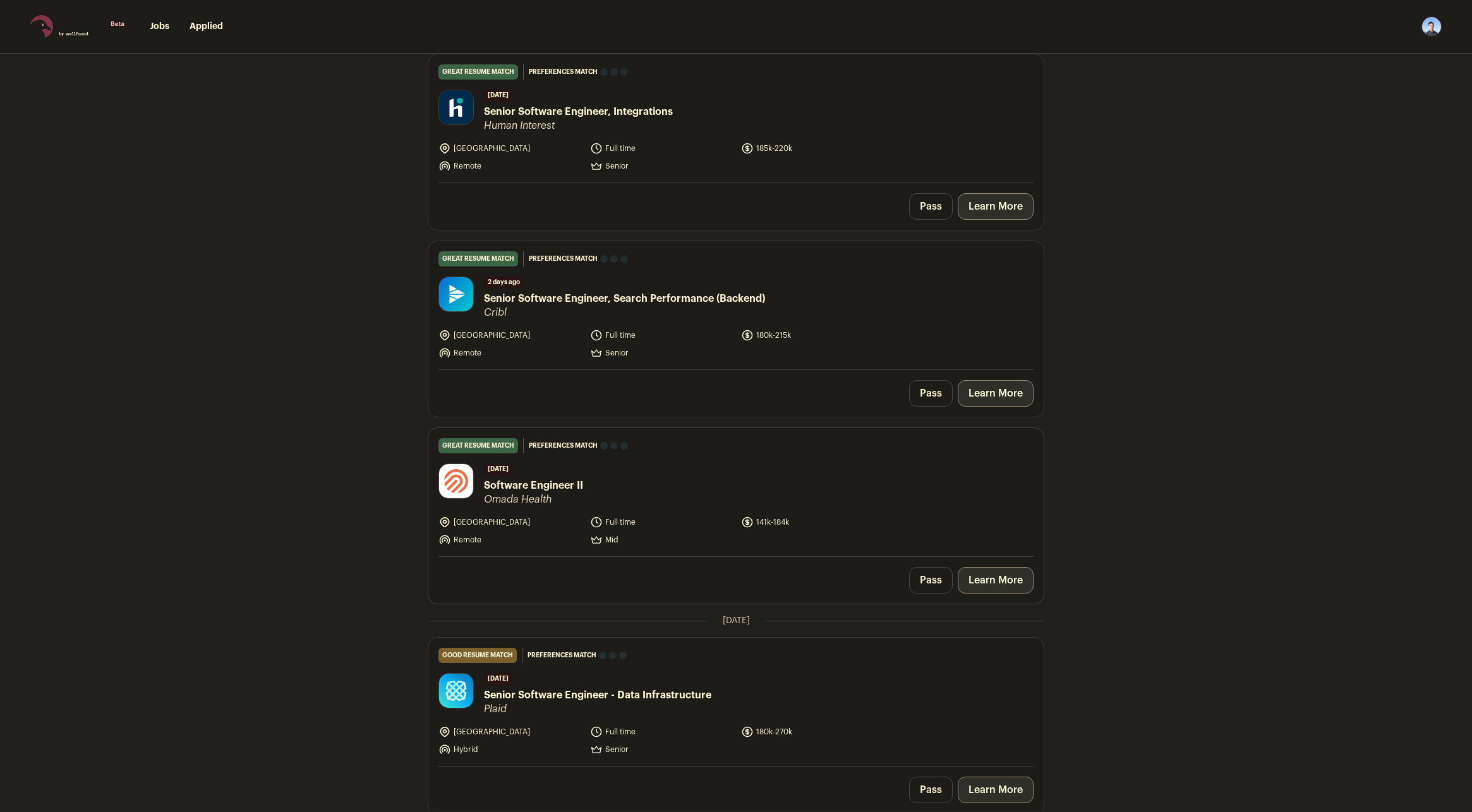
click at [988, 579] on link "Learn More" at bounding box center [996, 580] width 75 height 26
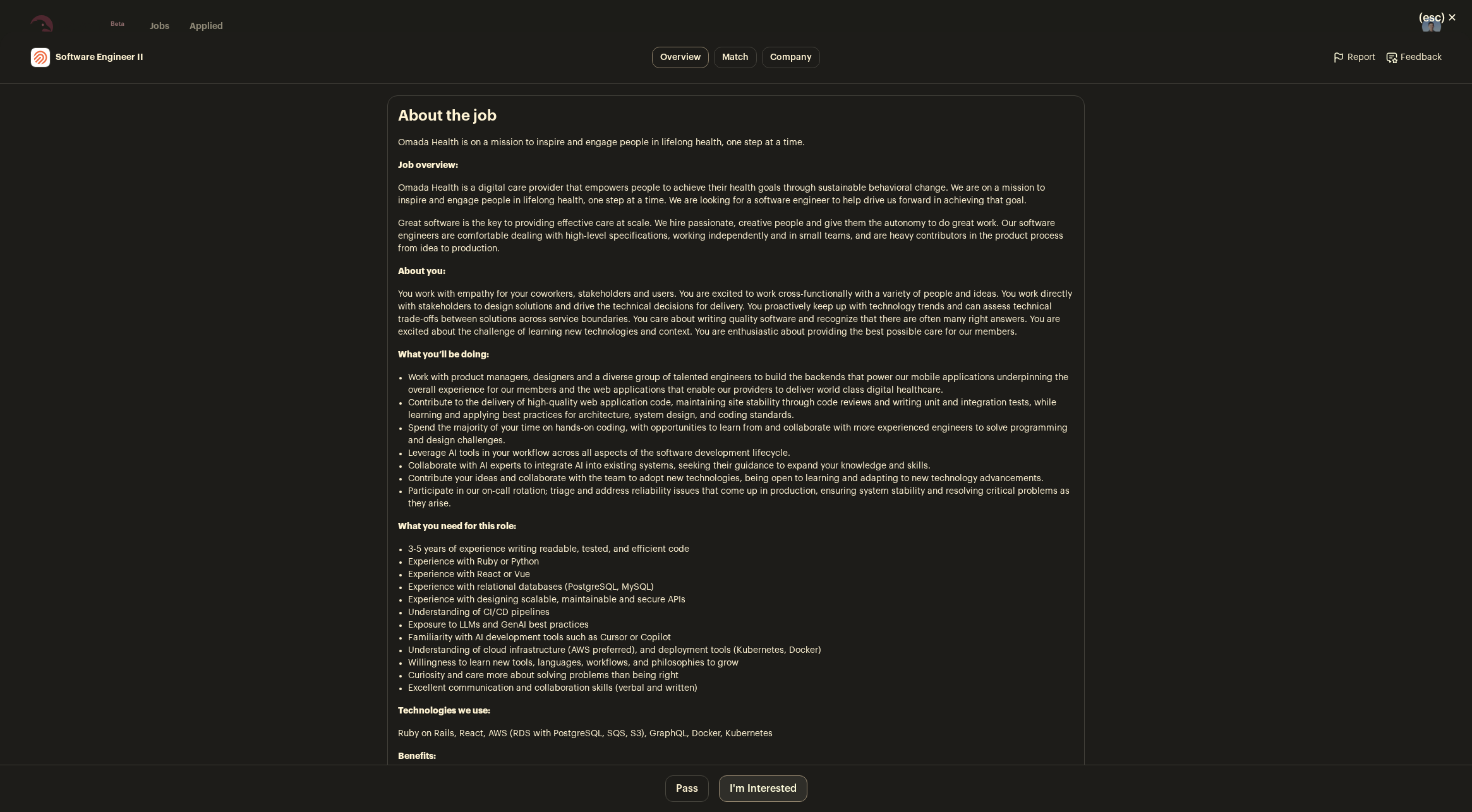
click at [759, 786] on button "I'm Interested" at bounding box center [763, 789] width 88 height 26
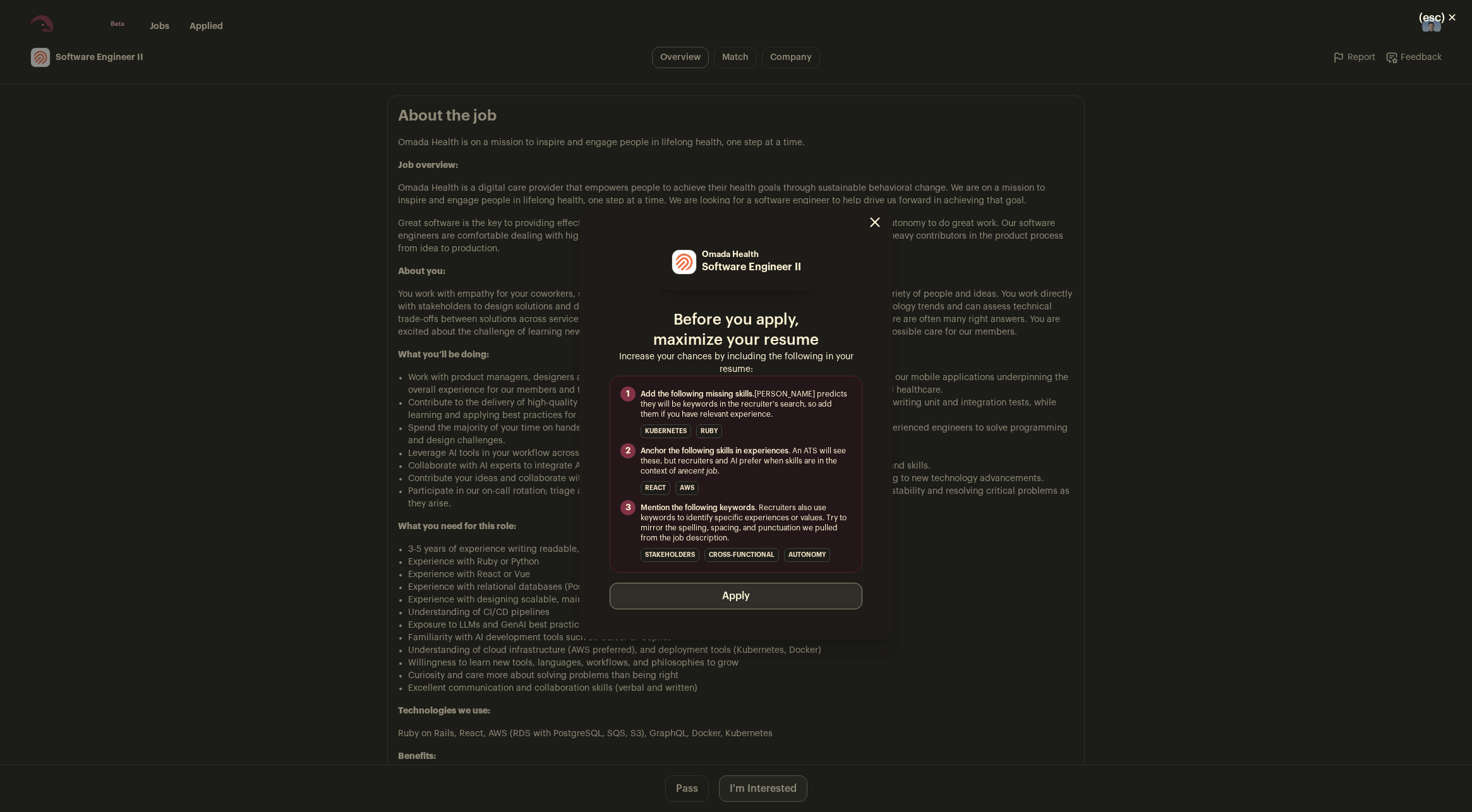
click at [750, 595] on button "Apply" at bounding box center [736, 596] width 253 height 26
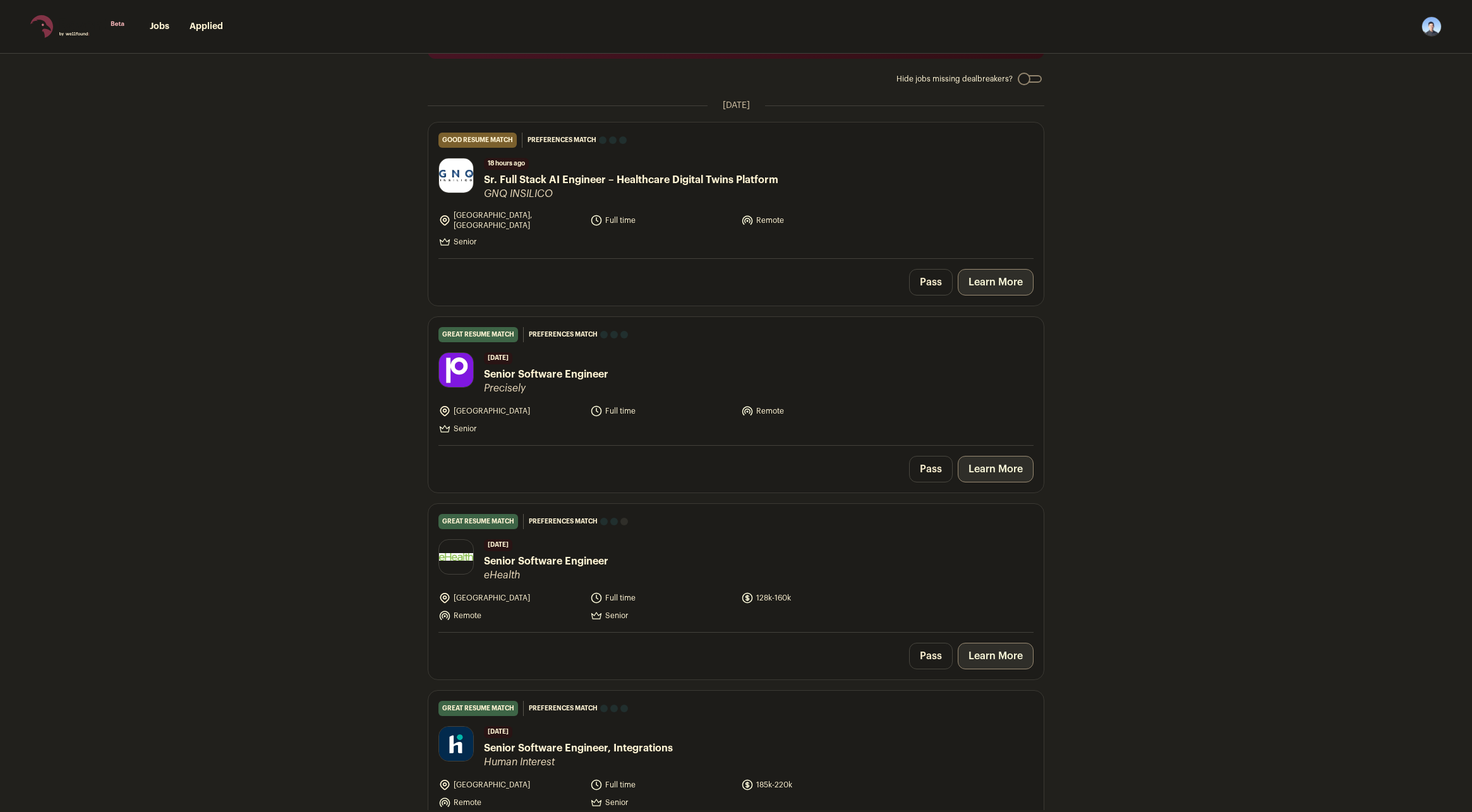
scroll to position [63, 0]
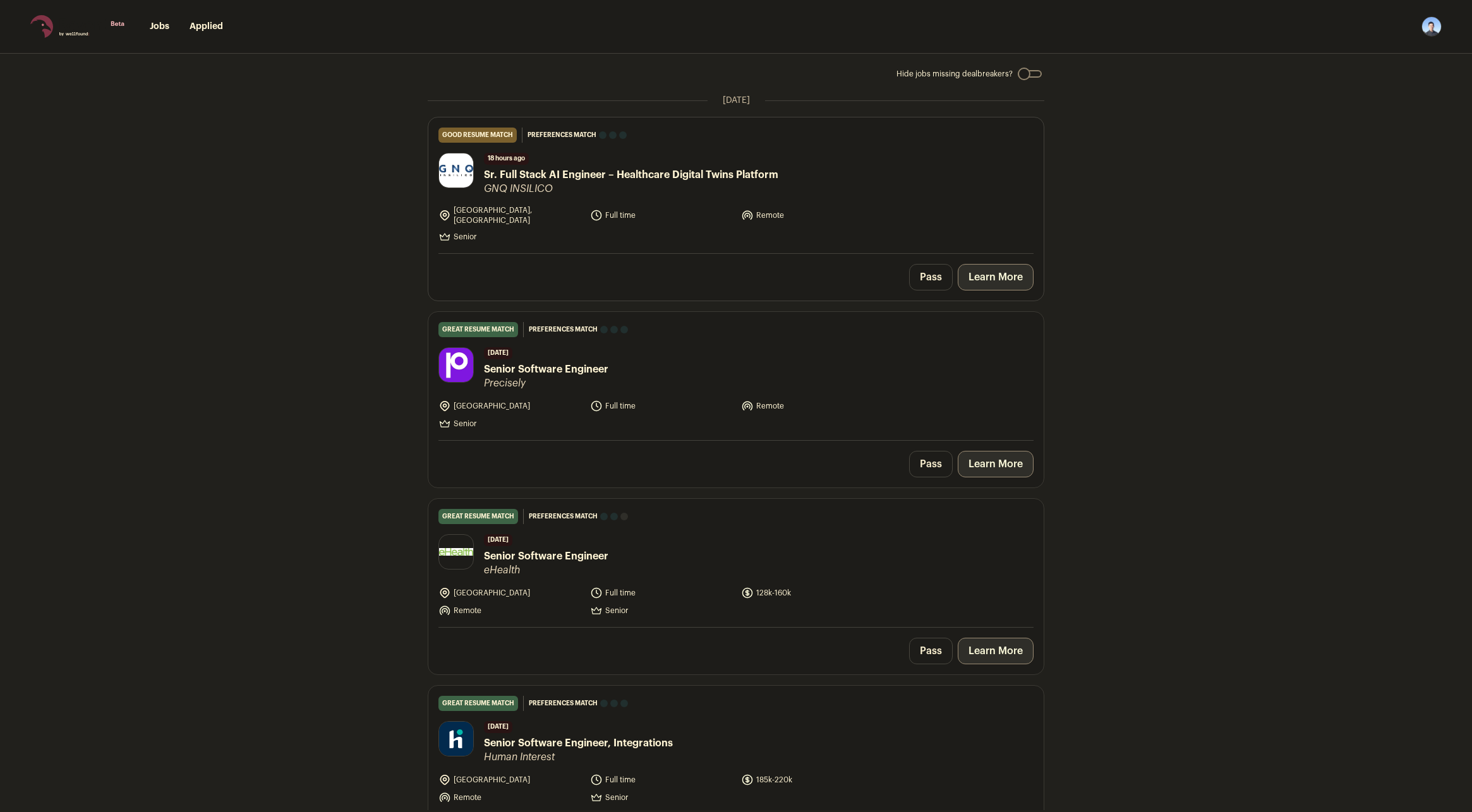
click at [995, 272] on link "Learn More" at bounding box center [996, 277] width 75 height 26
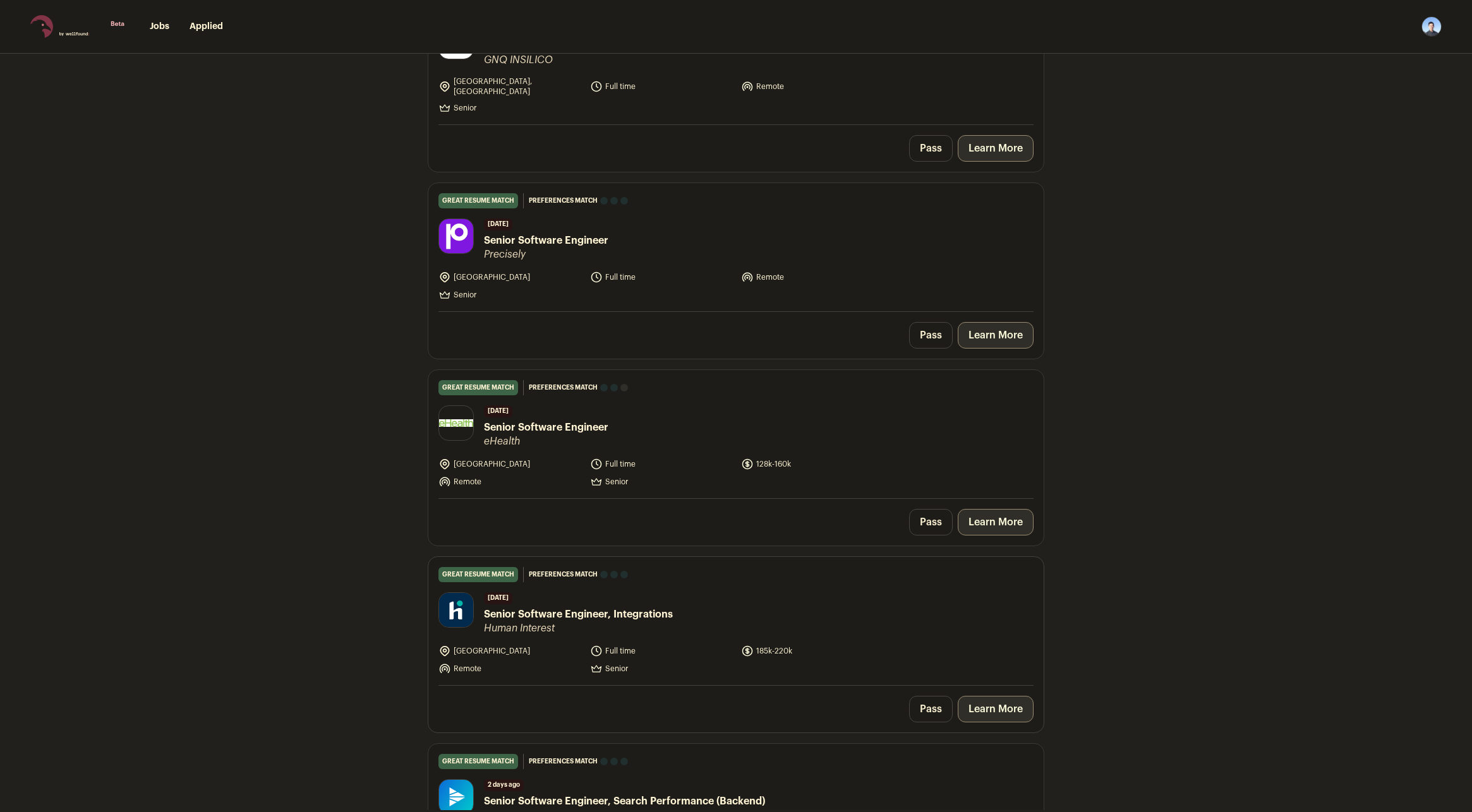
scroll to position [253, 0]
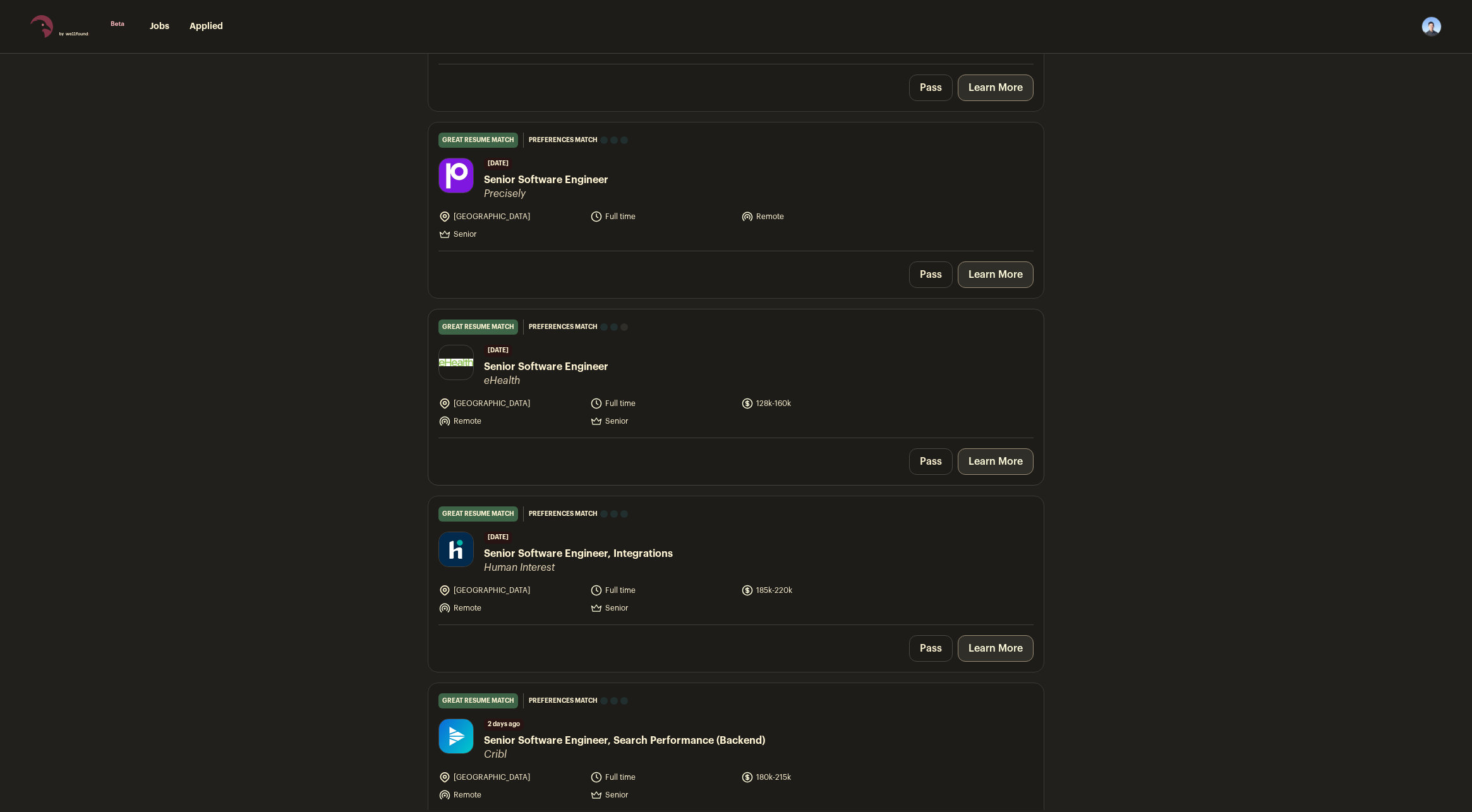
click at [1006, 459] on link "Learn More" at bounding box center [996, 461] width 75 height 26
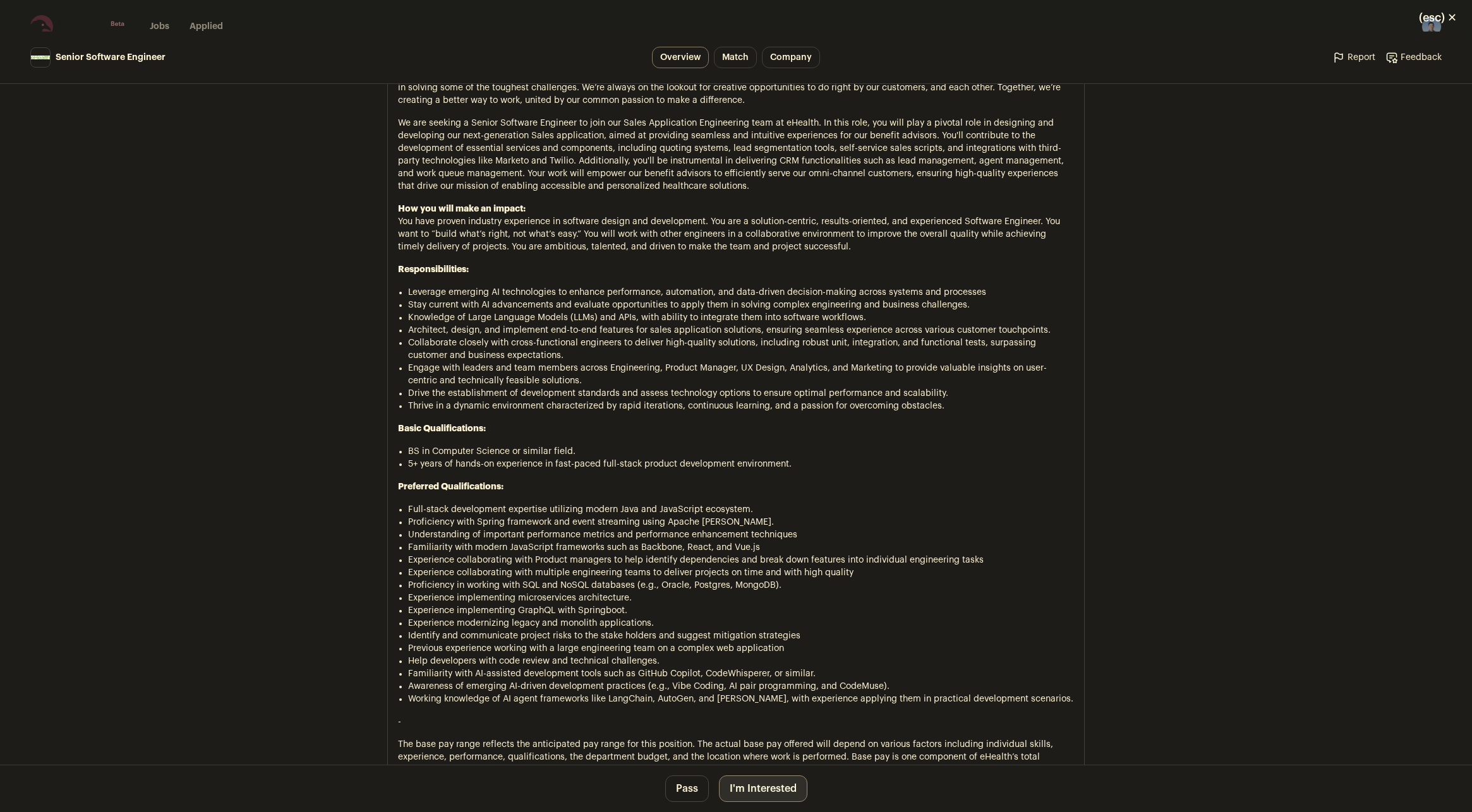
scroll to position [758, 0]
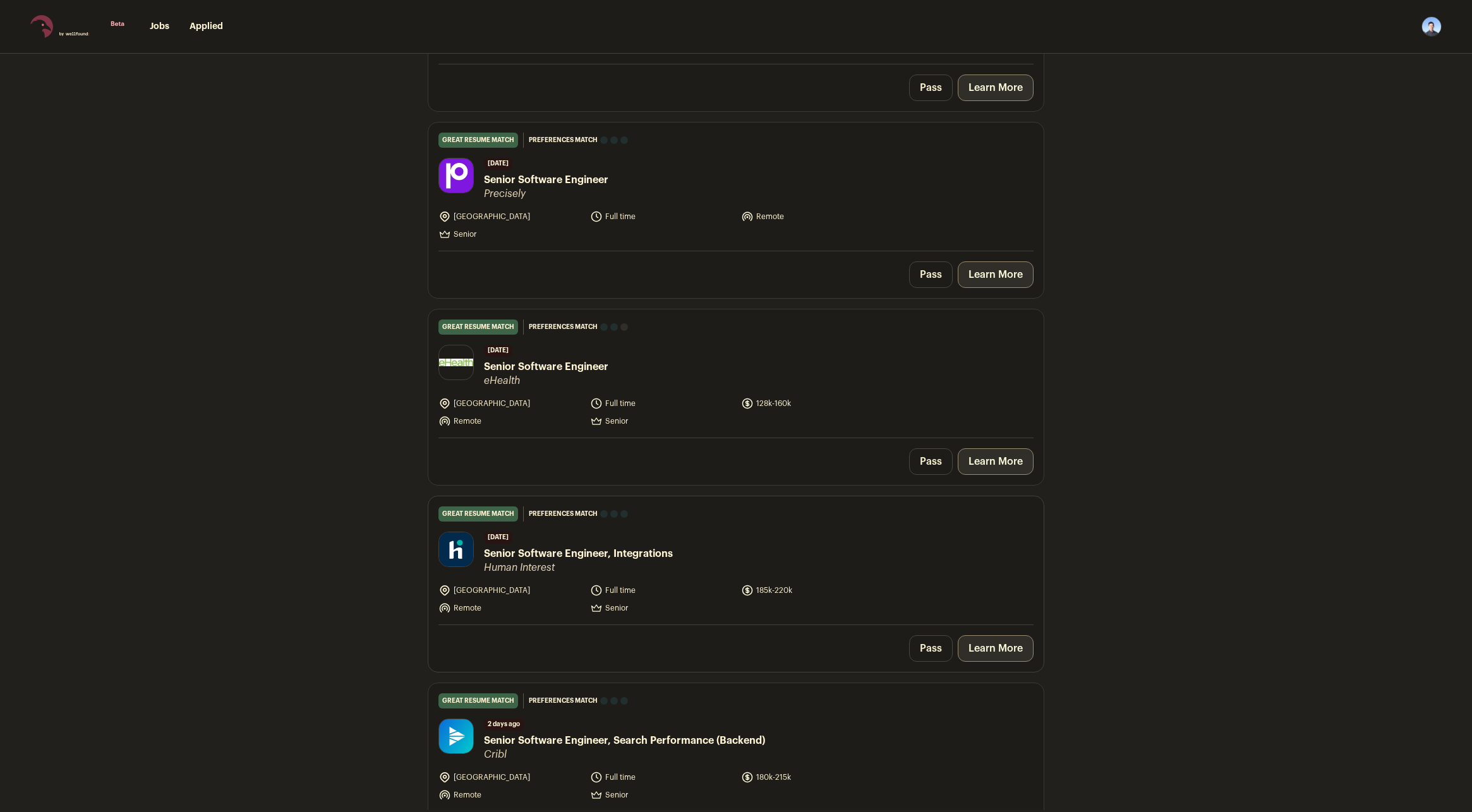
click at [1004, 644] on link "Learn More" at bounding box center [996, 648] width 75 height 26
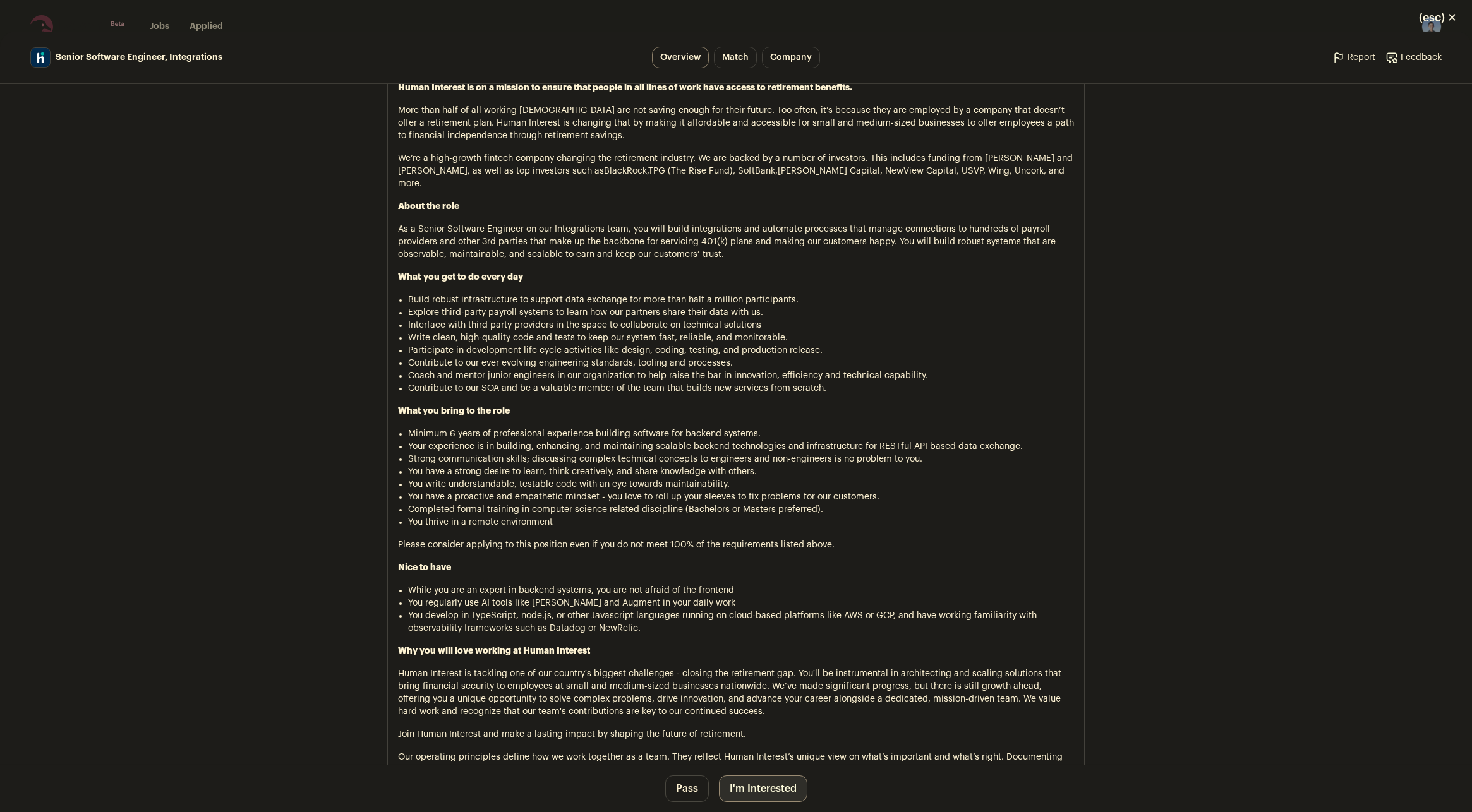
scroll to position [569, 0]
click at [773, 792] on button "I'm Interested" at bounding box center [763, 789] width 88 height 26
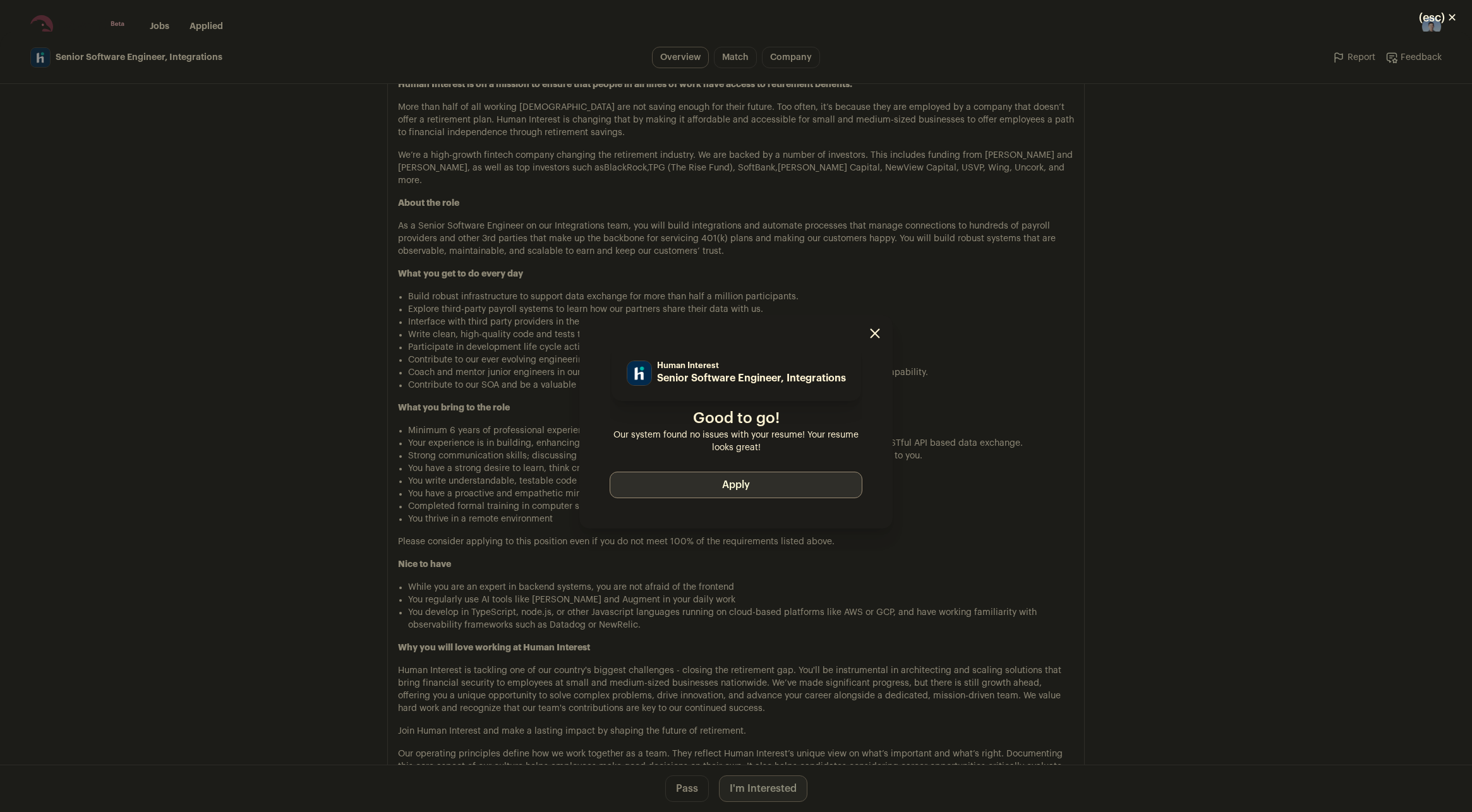
click at [762, 490] on button "Apply" at bounding box center [736, 485] width 253 height 26
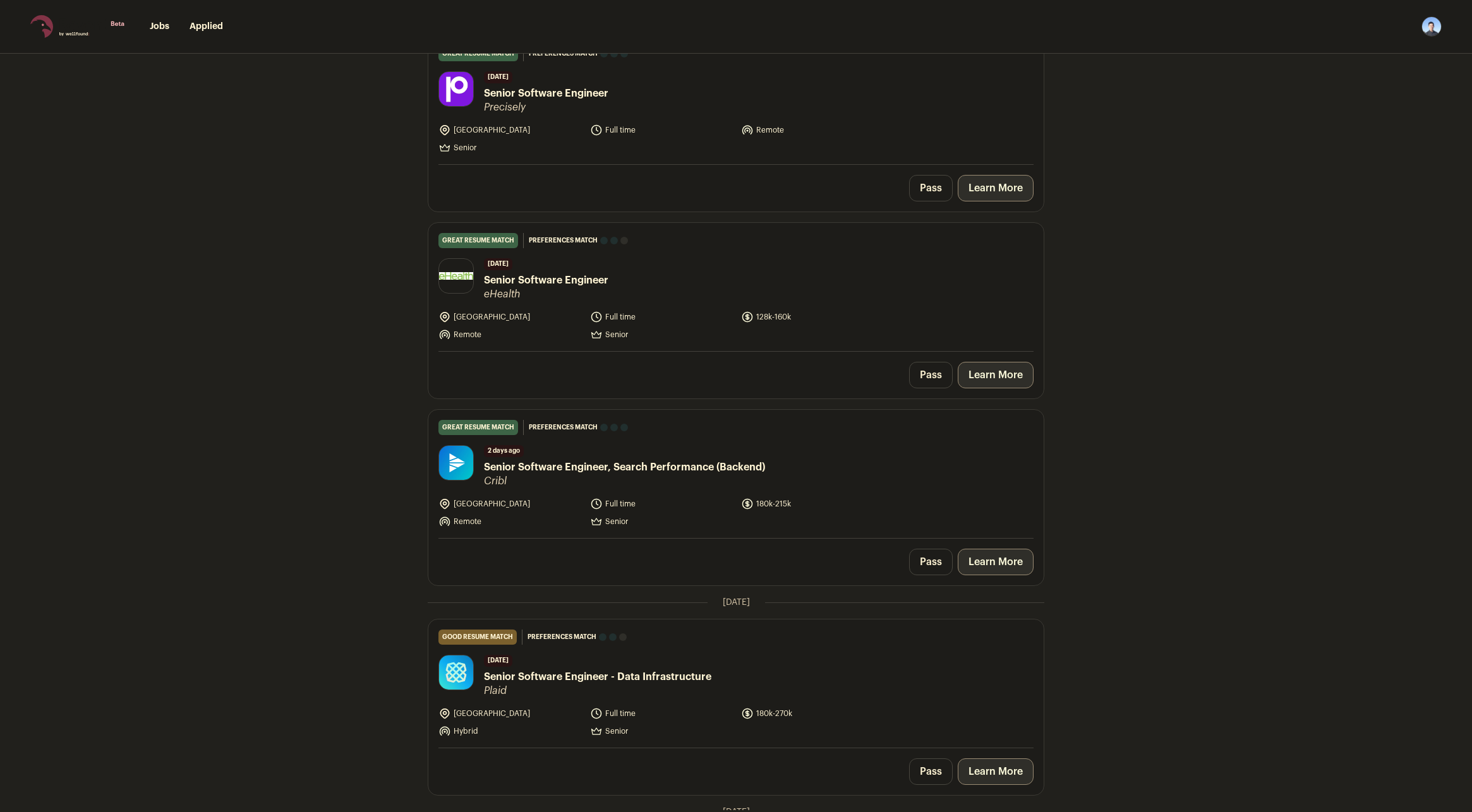
scroll to position [631, 0]
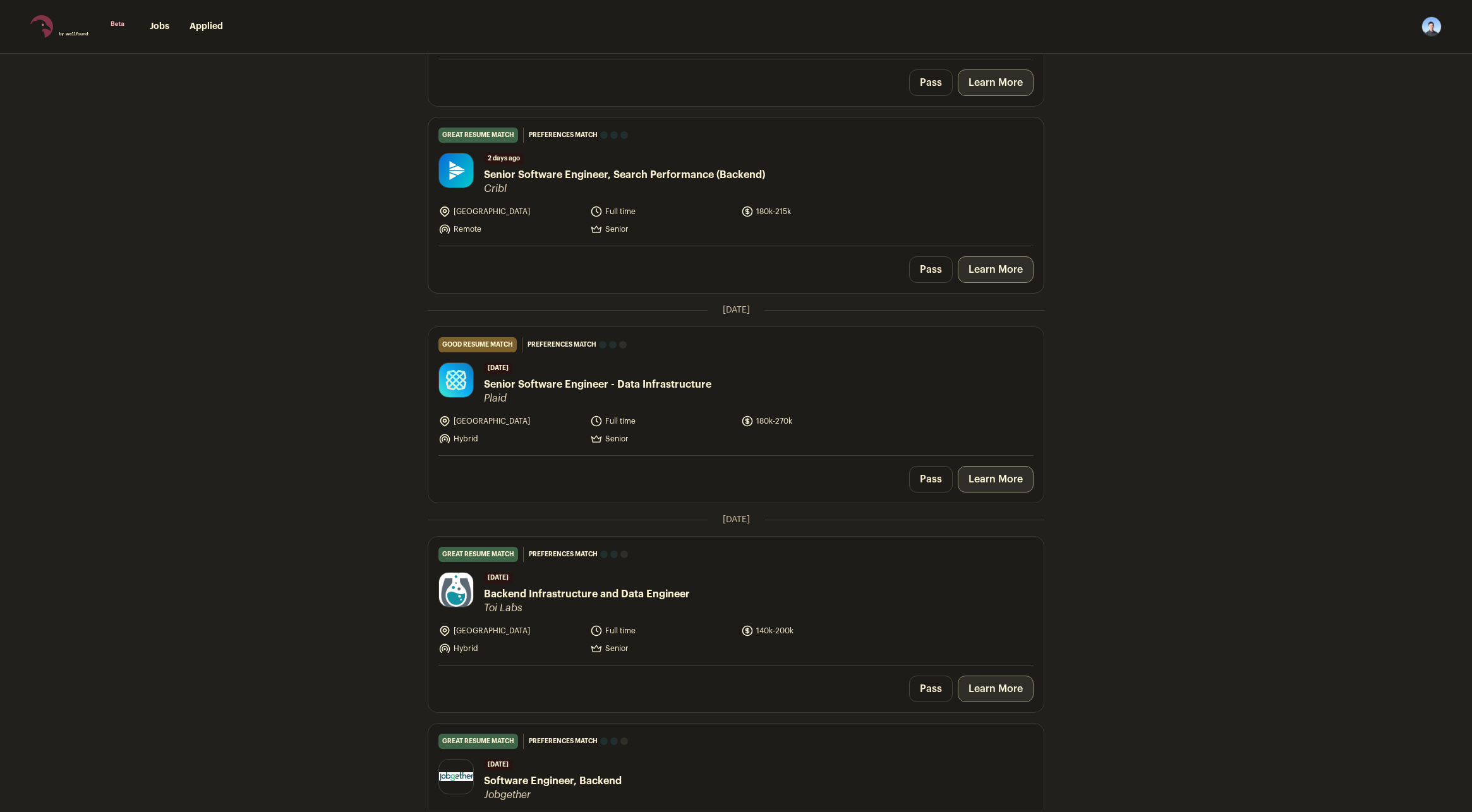
click at [987, 265] on link "Learn More" at bounding box center [996, 270] width 75 height 26
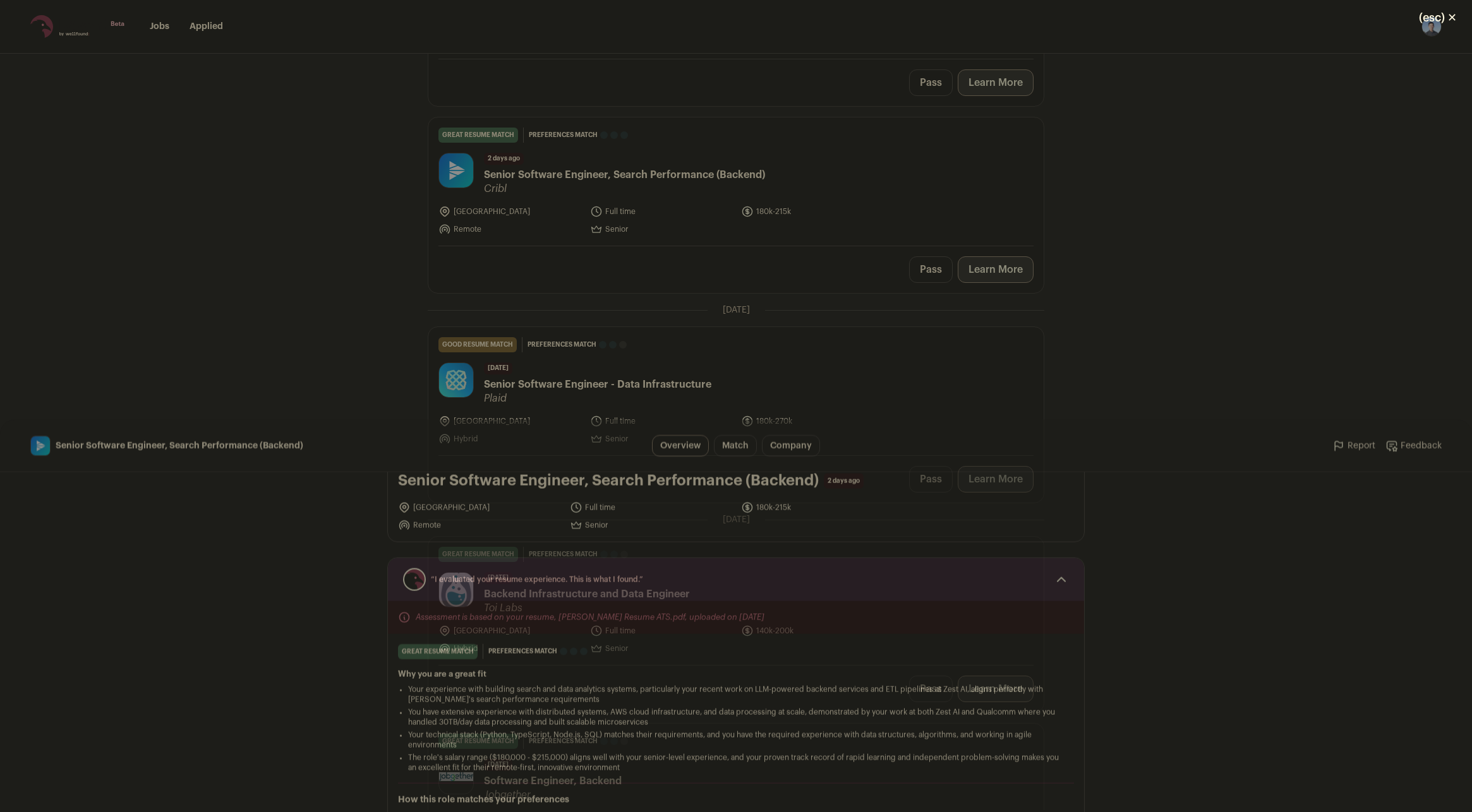
scroll to position [0, 0]
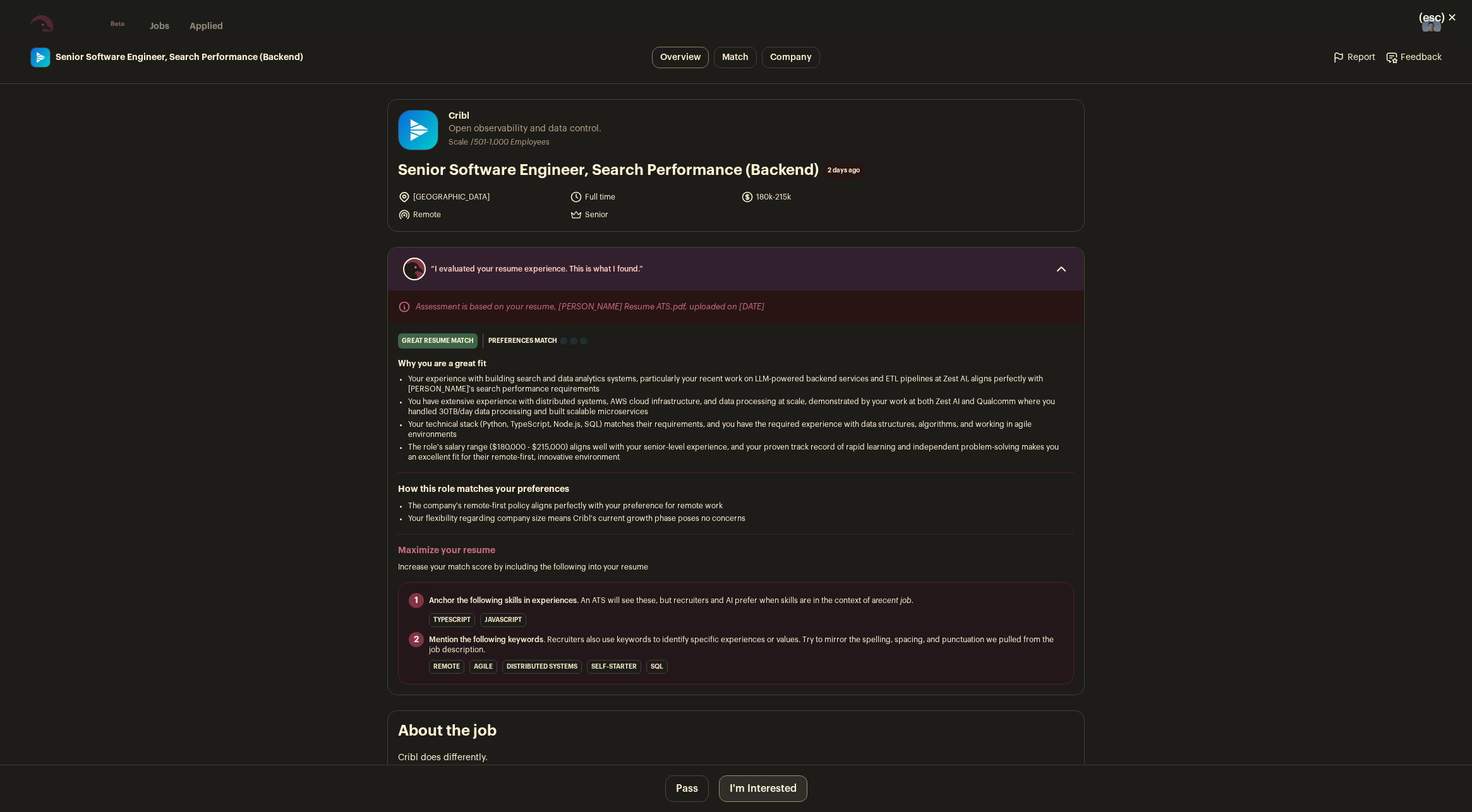
click at [760, 782] on button "I'm Interested" at bounding box center [763, 789] width 88 height 26
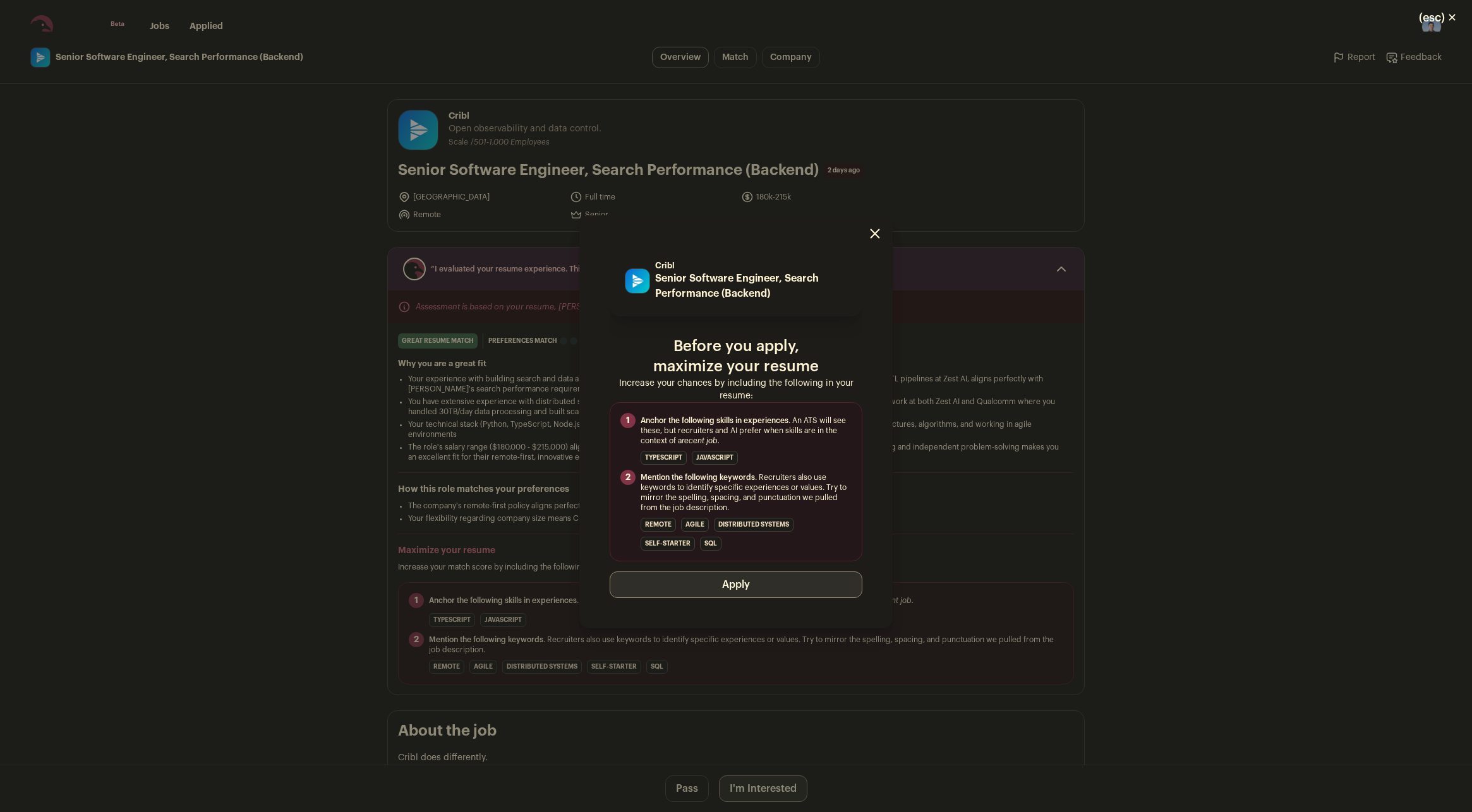
click at [703, 589] on button "Apply" at bounding box center [736, 585] width 253 height 26
